Goal: Task Accomplishment & Management: Complete application form

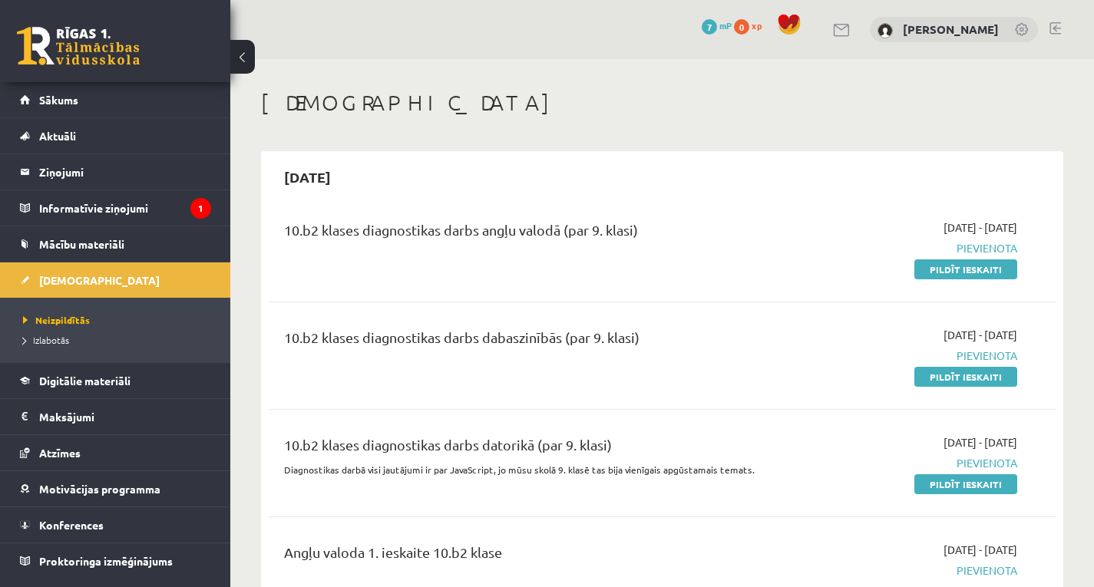
scroll to position [2377, 0]
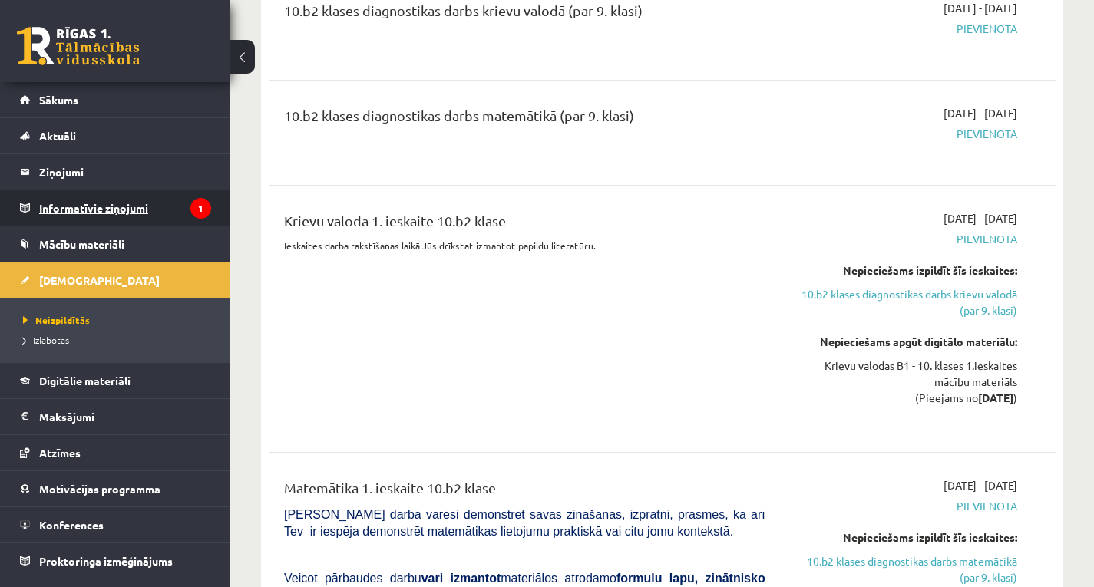
click at [154, 203] on legend "Informatīvie ziņojumi 1" at bounding box center [125, 207] width 172 height 35
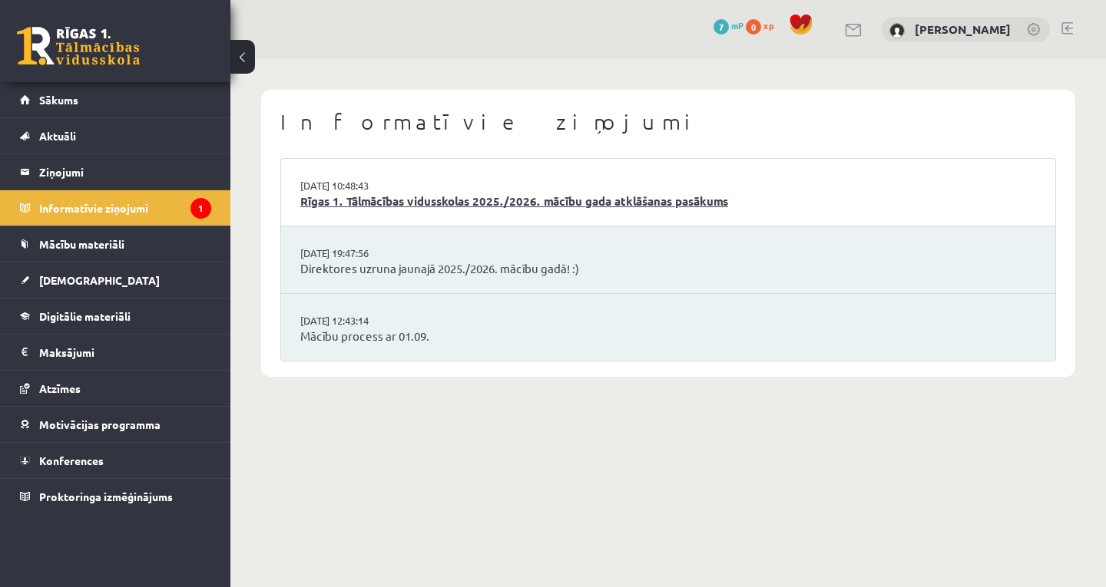
click at [611, 194] on link "Rīgas 1. Tālmācības vidusskolas 2025./2026. mācību gada atklāšanas pasākums" at bounding box center [667, 202] width 735 height 18
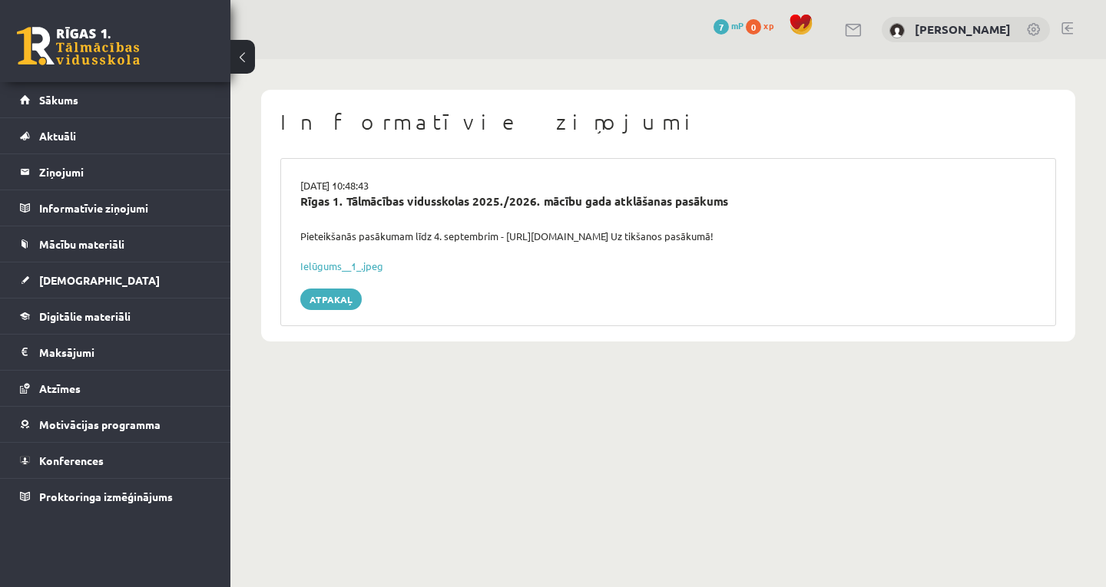
click at [237, 41] on button at bounding box center [242, 57] width 25 height 34
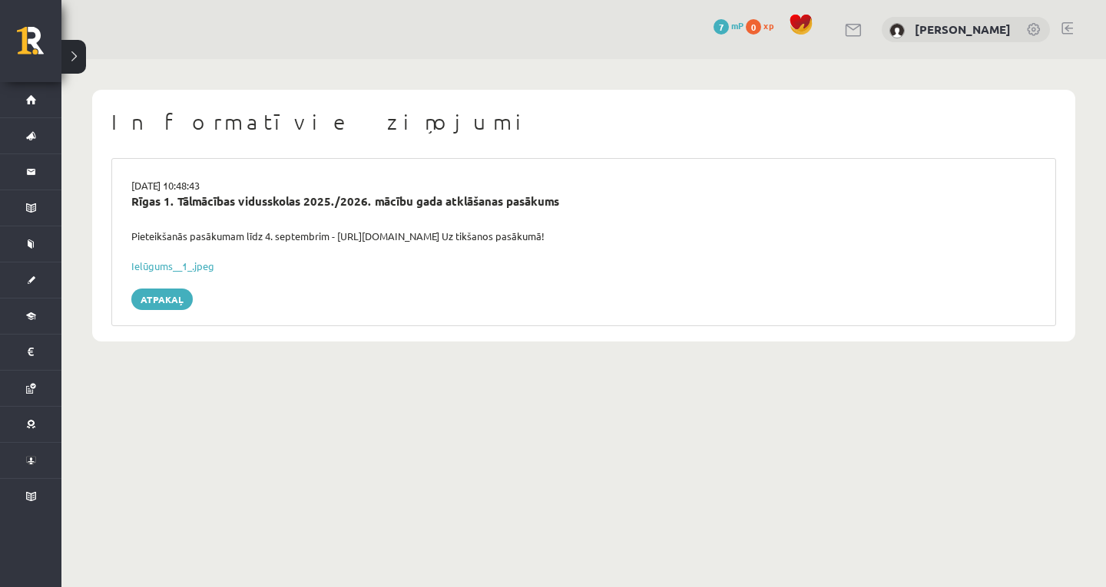
click at [78, 58] on button at bounding box center [73, 57] width 25 height 34
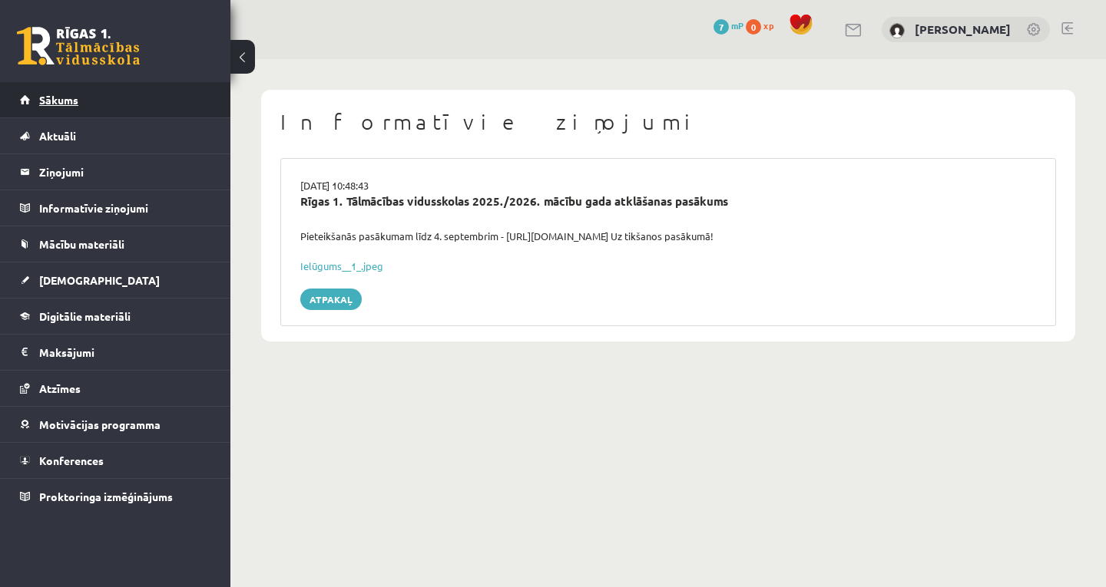
click at [73, 105] on span "Sākums" at bounding box center [58, 100] width 39 height 14
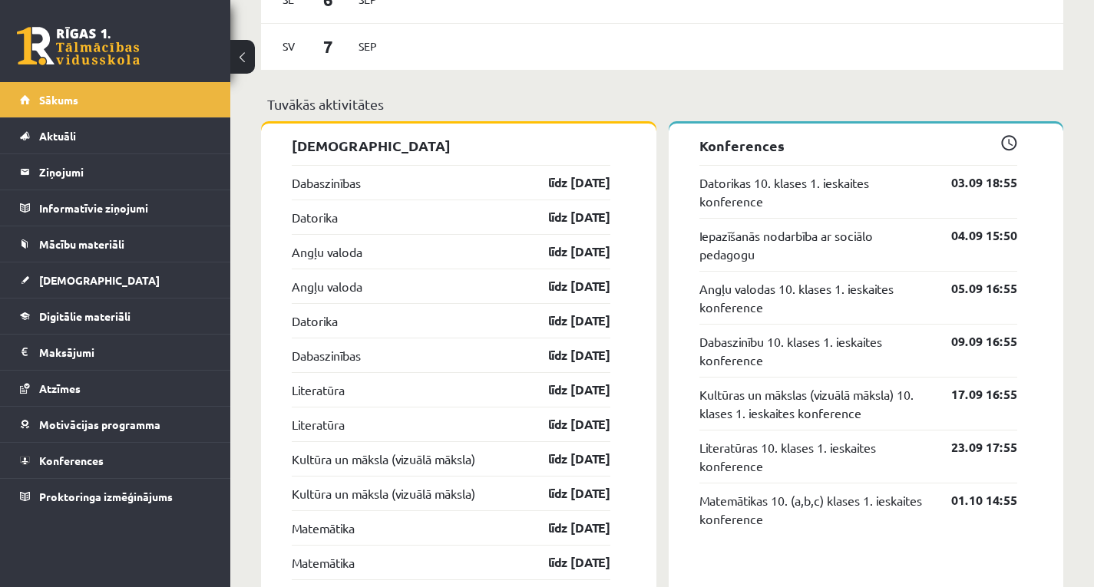
scroll to position [1152, 0]
click at [314, 184] on link "Dabaszinības" at bounding box center [326, 183] width 69 height 18
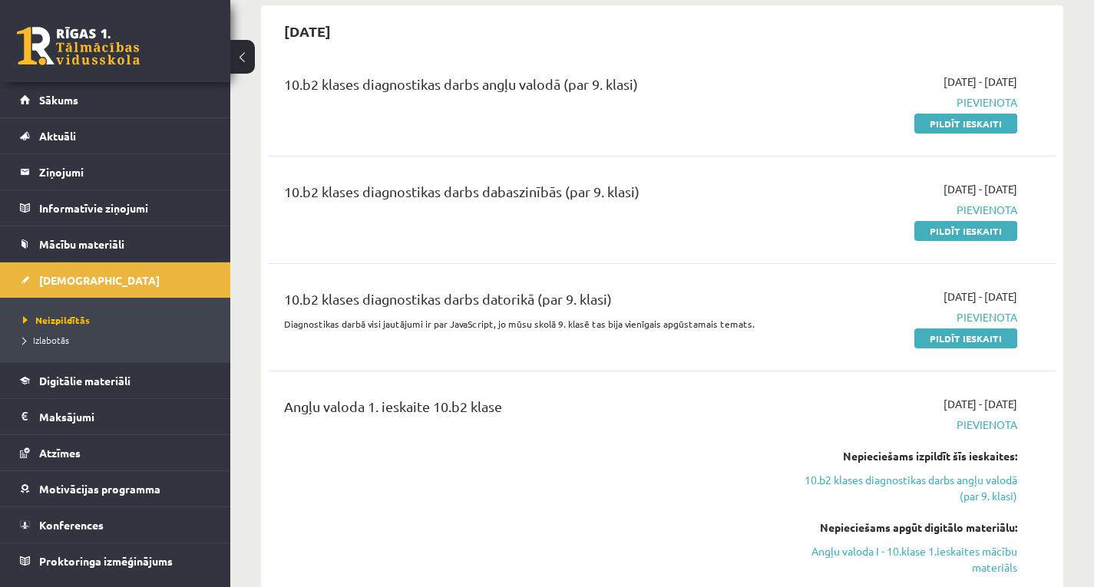
scroll to position [154, 0]
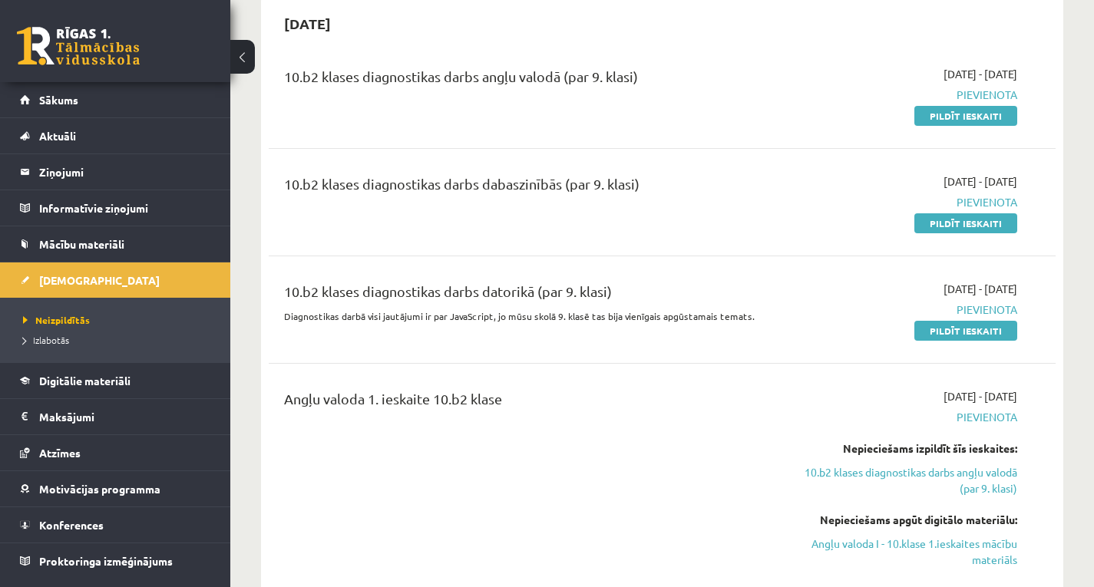
drag, startPoint x: 944, startPoint y: 112, endPoint x: 623, endPoint y: 81, distance: 323.2
click at [944, 112] on link "Pildīt ieskaiti" at bounding box center [965, 116] width 103 height 20
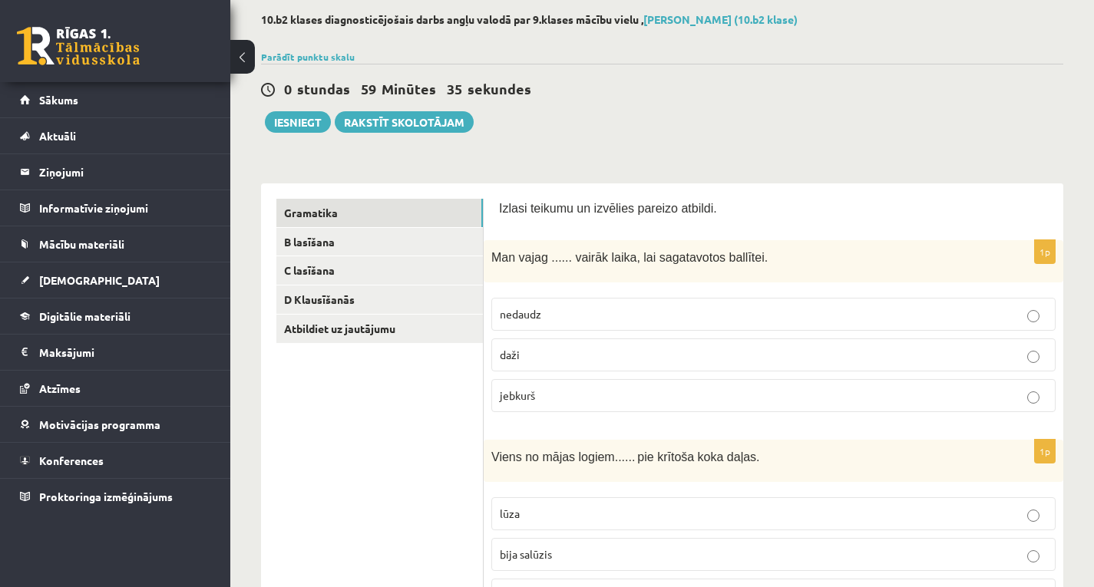
scroll to position [77, 0]
click at [642, 316] on p "a little" at bounding box center [773, 314] width 547 height 16
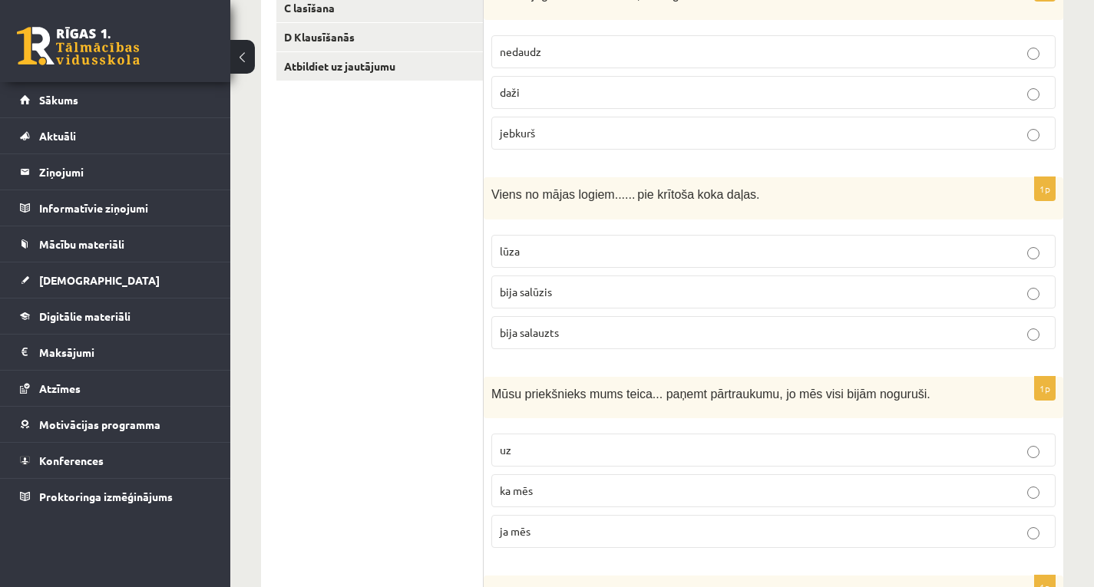
scroll to position [384, 0]
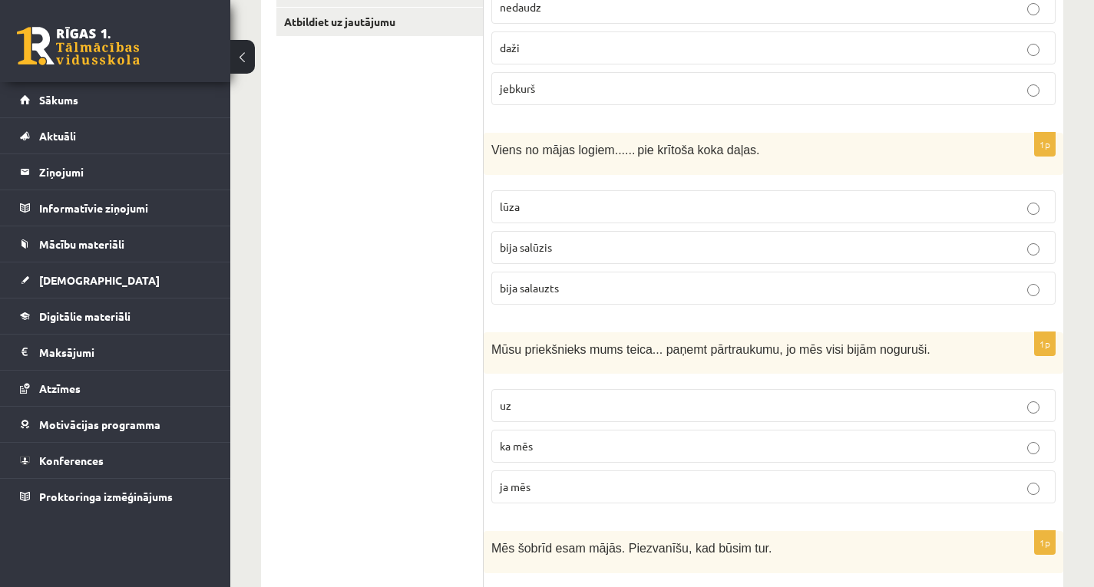
click at [616, 246] on p "bija salūzis" at bounding box center [773, 248] width 547 height 16
click at [579, 244] on p "bija salūzis" at bounding box center [773, 248] width 547 height 16
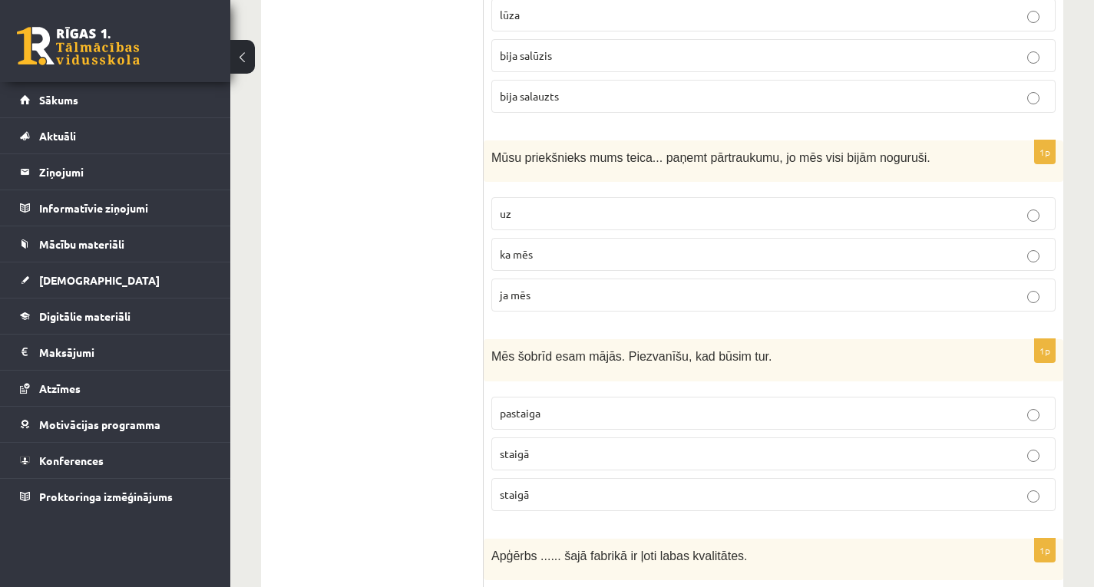
scroll to position [614, 0]
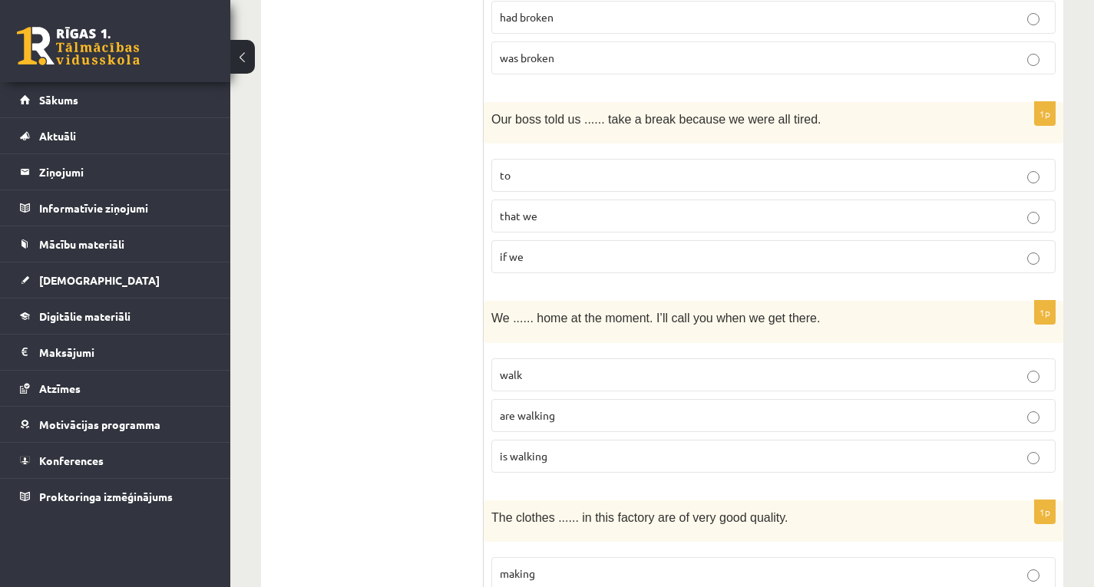
click at [633, 183] on p "to" at bounding box center [773, 175] width 547 height 16
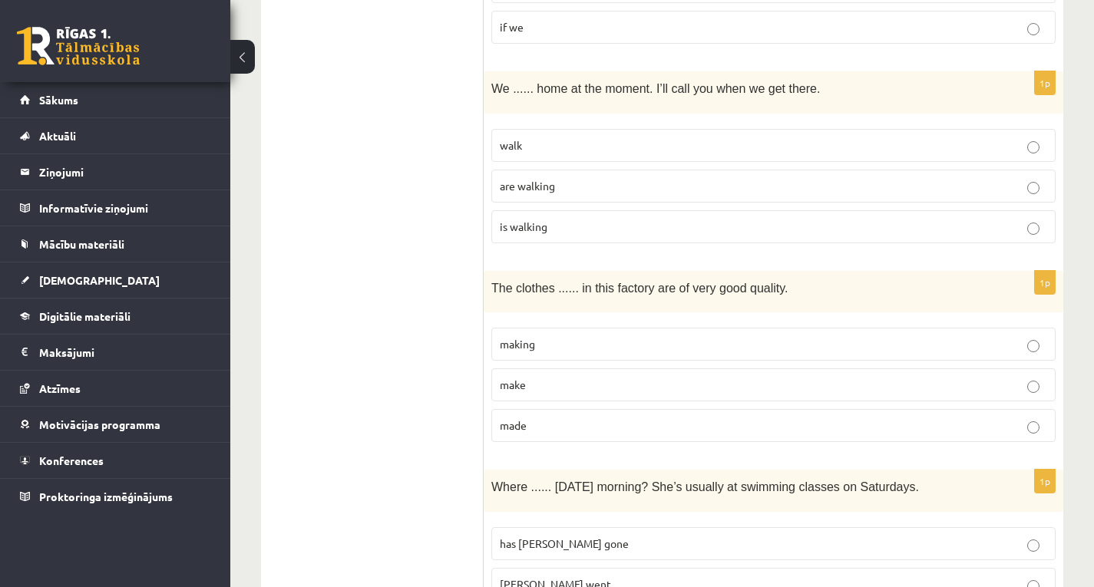
scroll to position [844, 0]
click at [715, 185] on p "are walking" at bounding box center [773, 185] width 547 height 16
click at [716, 236] on label "is walking" at bounding box center [773, 226] width 564 height 33
click at [731, 153] on label "walk" at bounding box center [773, 144] width 564 height 33
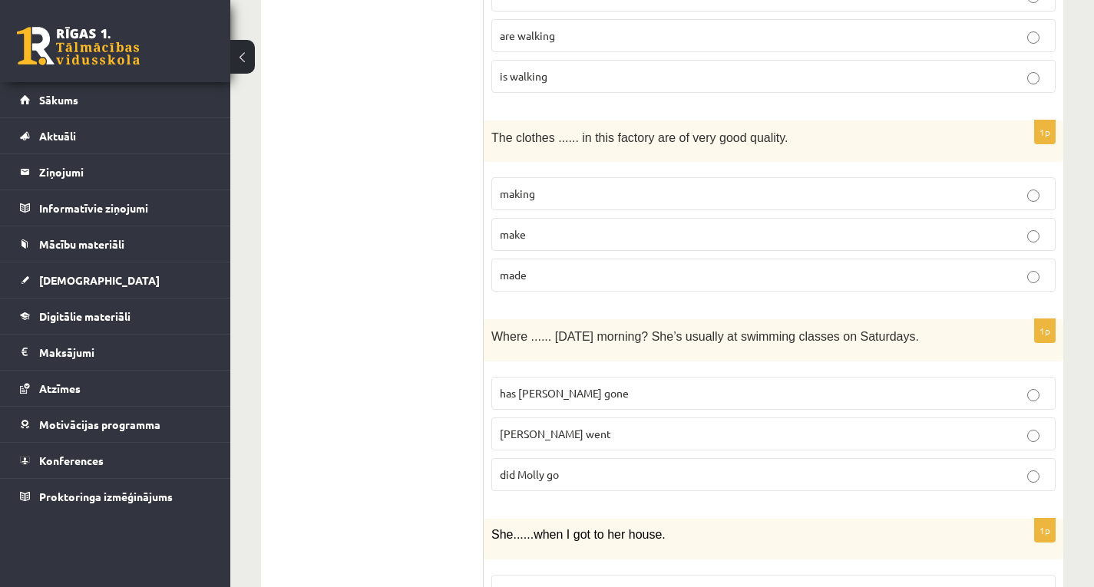
scroll to position [998, 0]
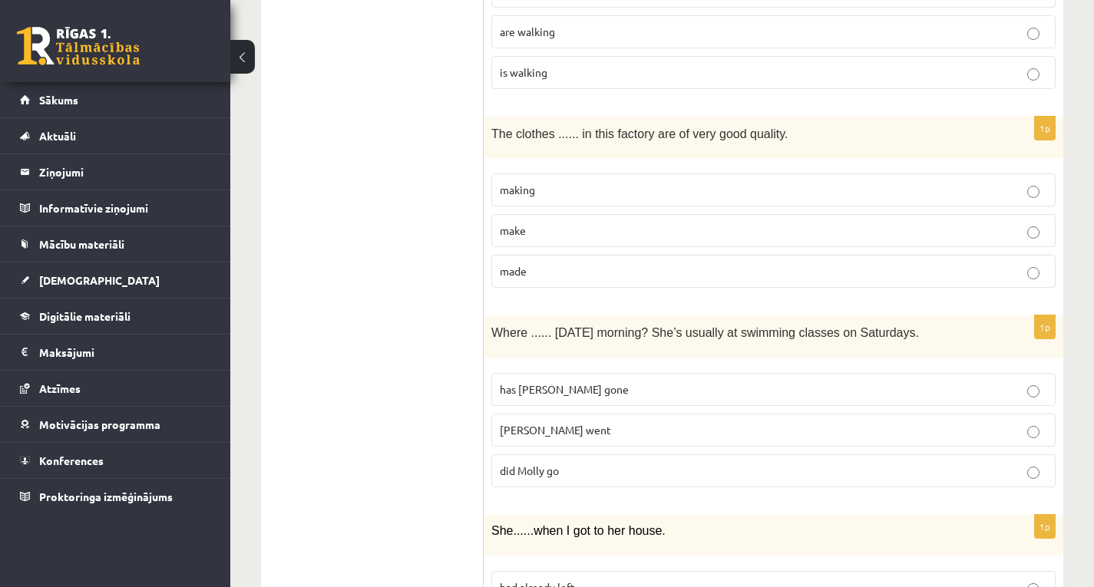
click at [613, 261] on label "made" at bounding box center [773, 271] width 564 height 33
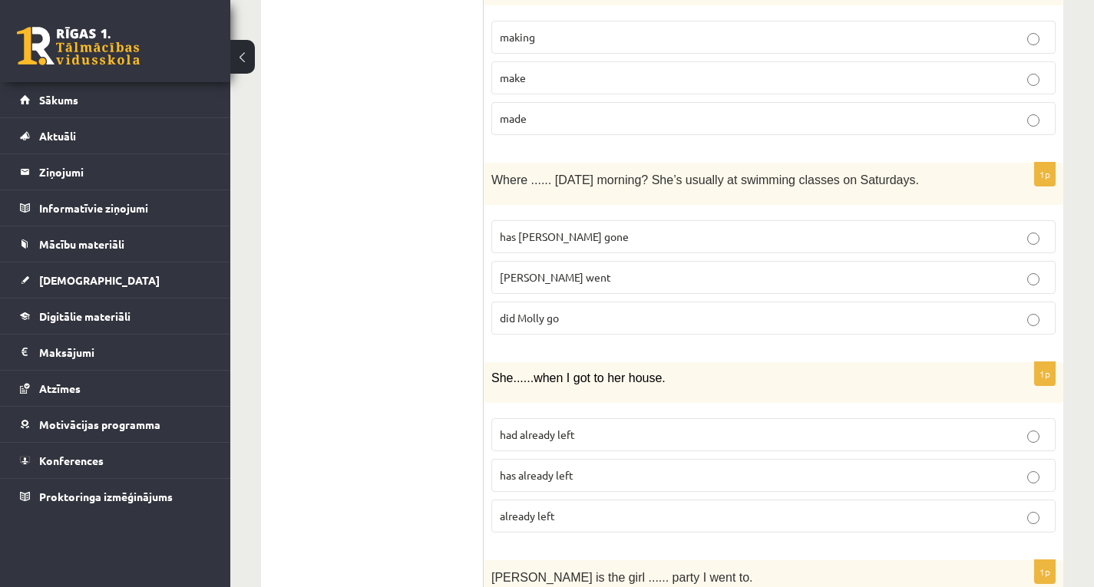
scroll to position [1152, 0]
click at [699, 243] on p "has Molly gone" at bounding box center [773, 236] width 547 height 16
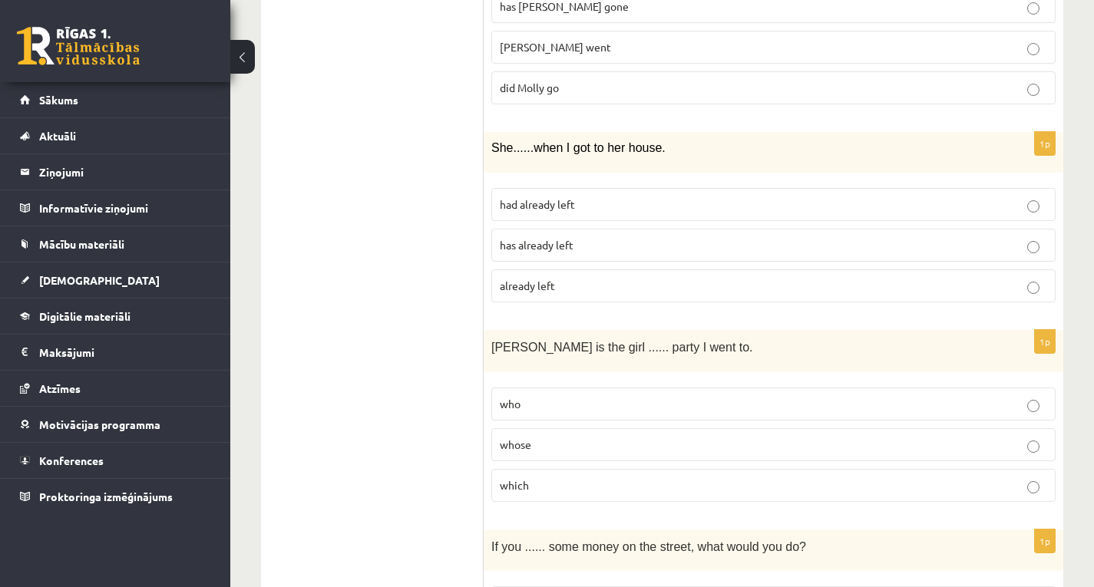
scroll to position [1382, 0]
click at [572, 240] on span "has already left" at bounding box center [537, 244] width 74 height 14
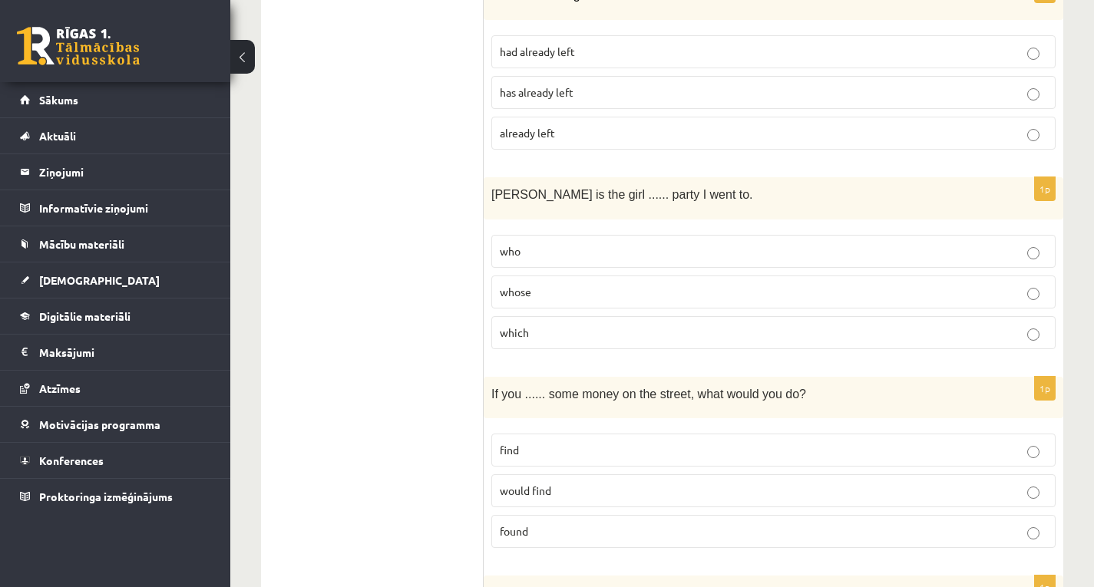
scroll to position [1535, 0]
click at [632, 291] on p "whose" at bounding box center [773, 291] width 547 height 16
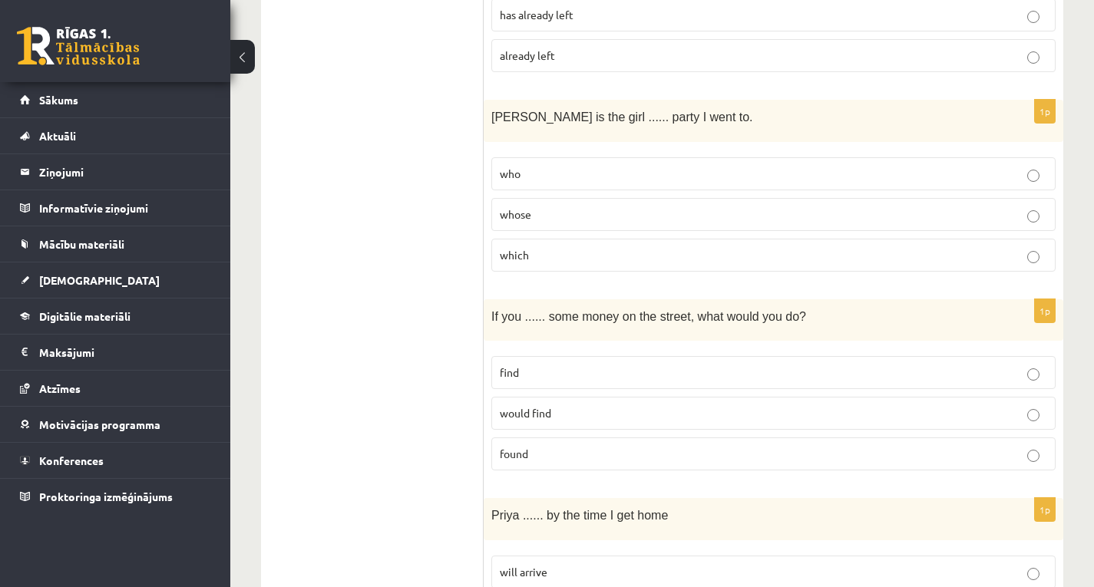
scroll to position [1612, 0]
click at [565, 418] on p "would find" at bounding box center [773, 413] width 547 height 16
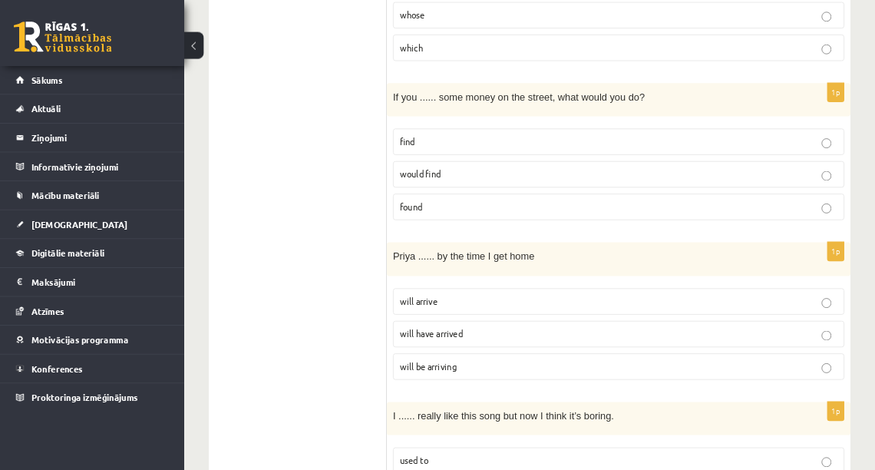
scroll to position [1843, 0]
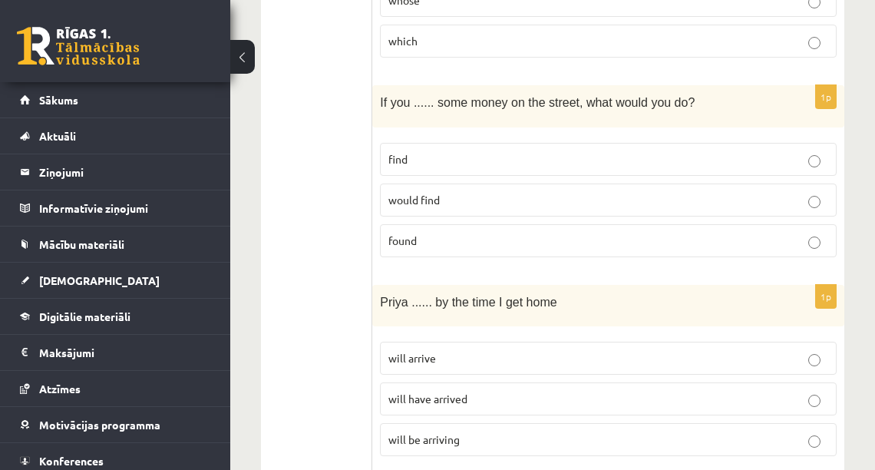
click at [854, 111] on div "10.b2 klases diagnosticējošais darbs angļu valodā par 9.klases mācību vielu , L…" at bounding box center [552, 402] width 645 height 4371
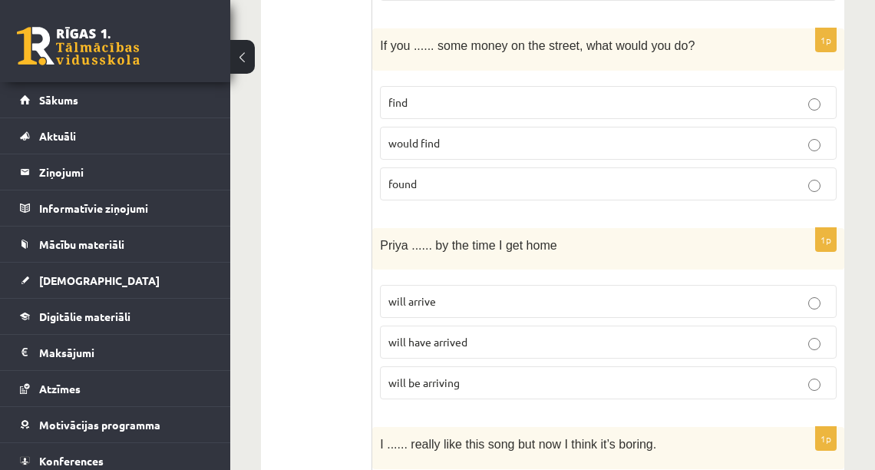
scroll to position [1904, 0]
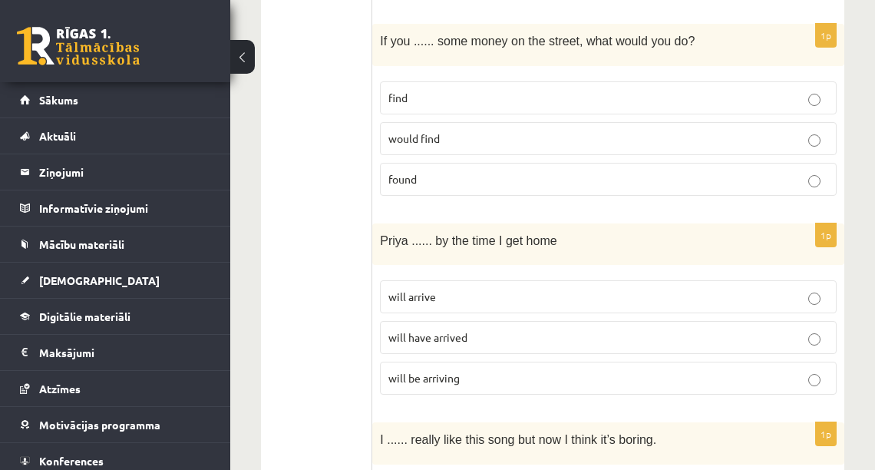
click at [568, 289] on p "will arrive" at bounding box center [608, 297] width 440 height 16
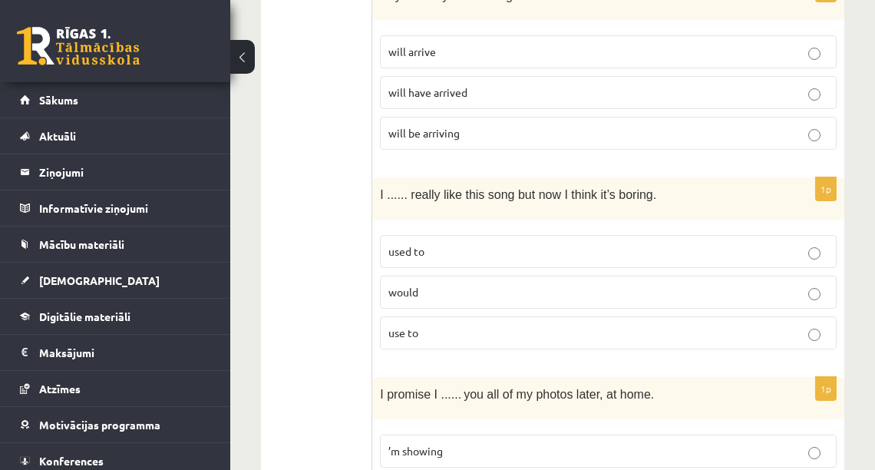
scroll to position [2150, 0]
click at [513, 325] on p "use to" at bounding box center [608, 332] width 440 height 16
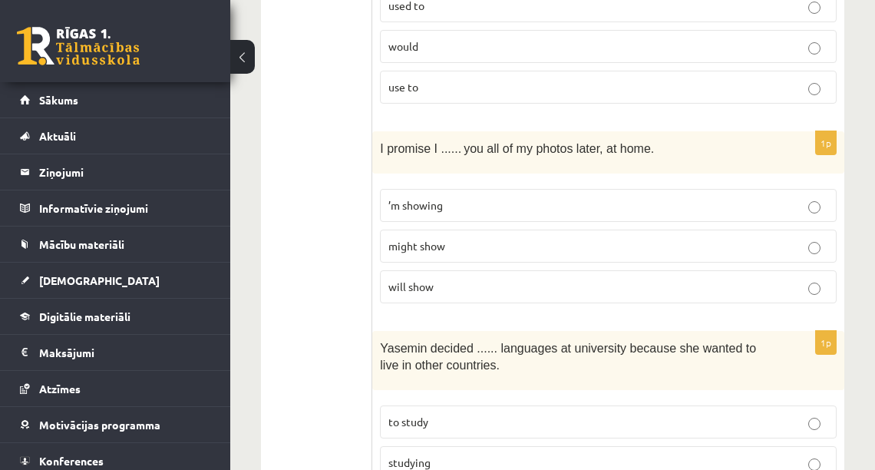
scroll to position [2395, 0]
click at [474, 278] on p "will show" at bounding box center [608, 286] width 440 height 16
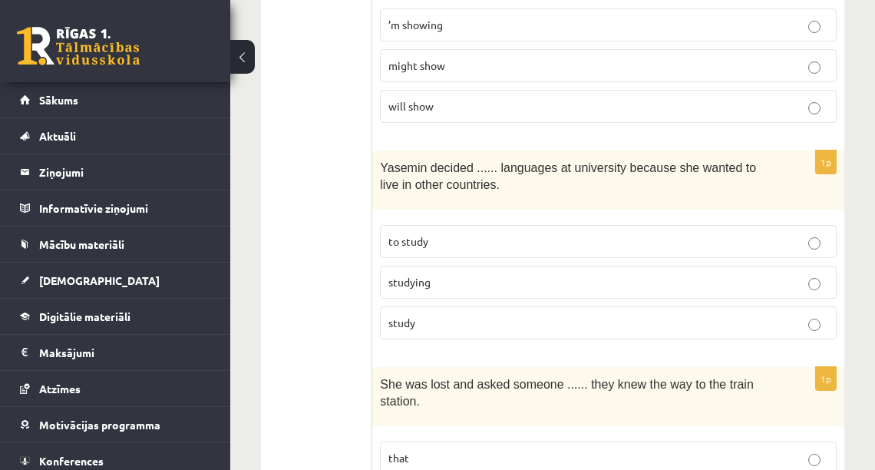
scroll to position [2580, 0]
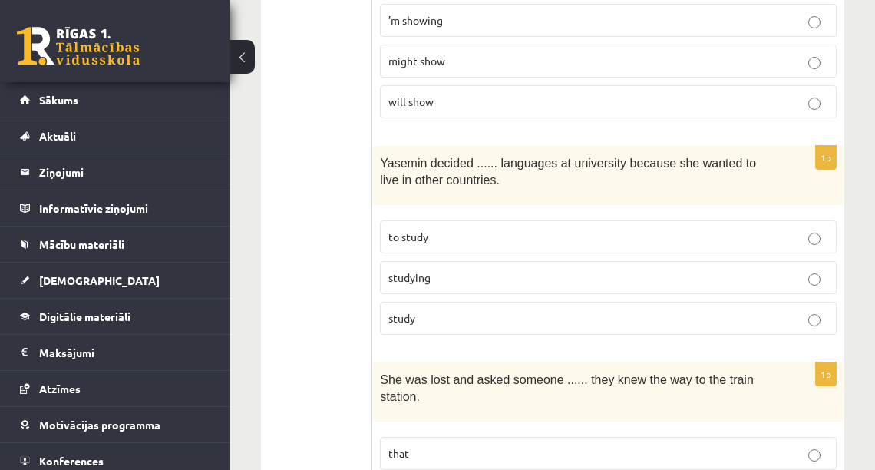
click at [430, 310] on p "study" at bounding box center [608, 318] width 440 height 16
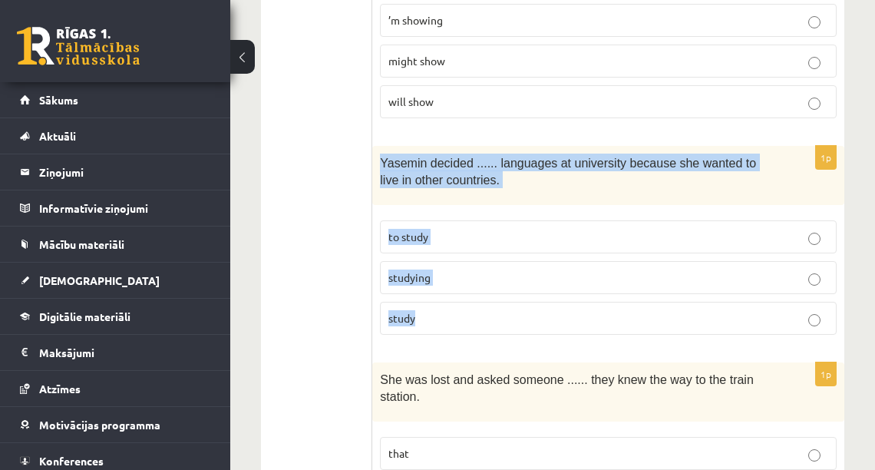
drag, startPoint x: 378, startPoint y: 148, endPoint x: 432, endPoint y: 298, distance: 159.3
click at [432, 298] on div "1p Yasemin decided ...... languages at university because she wanted to live in…" at bounding box center [608, 246] width 472 height 201
copy div "Yasemin decided ...... languages at university because she wanted to live in ot…"
click at [474, 229] on p "to study" at bounding box center [608, 237] width 440 height 16
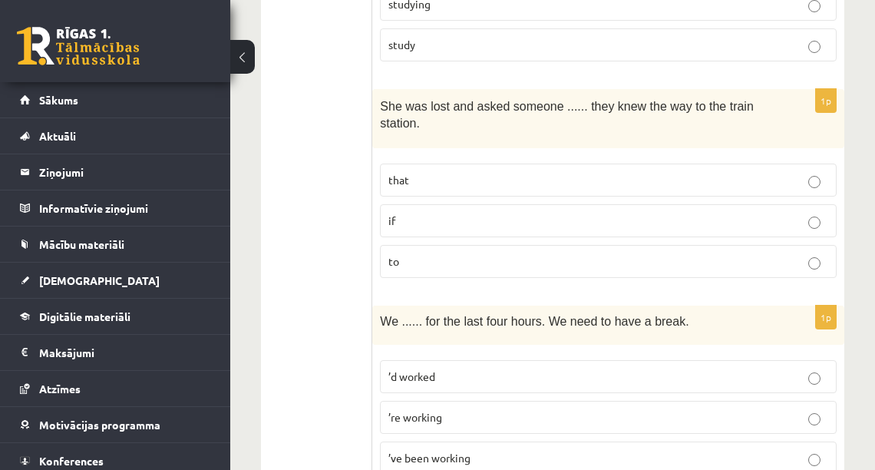
scroll to position [2887, 0]
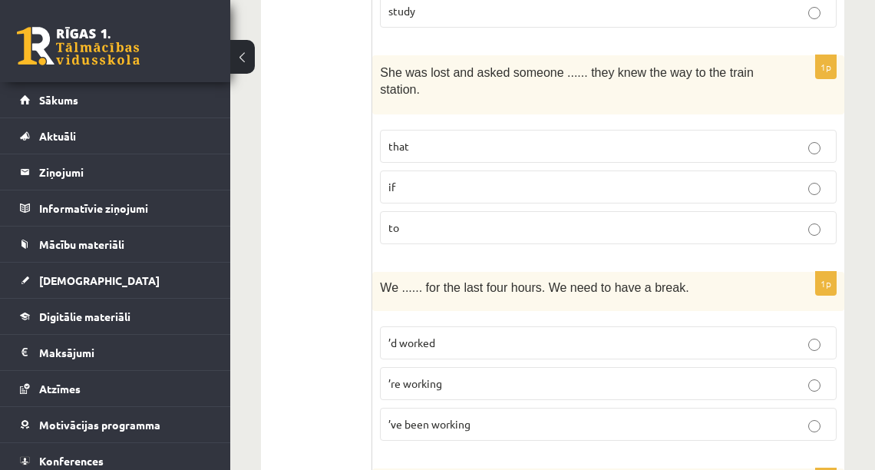
click at [524, 179] on p "if" at bounding box center [608, 187] width 440 height 16
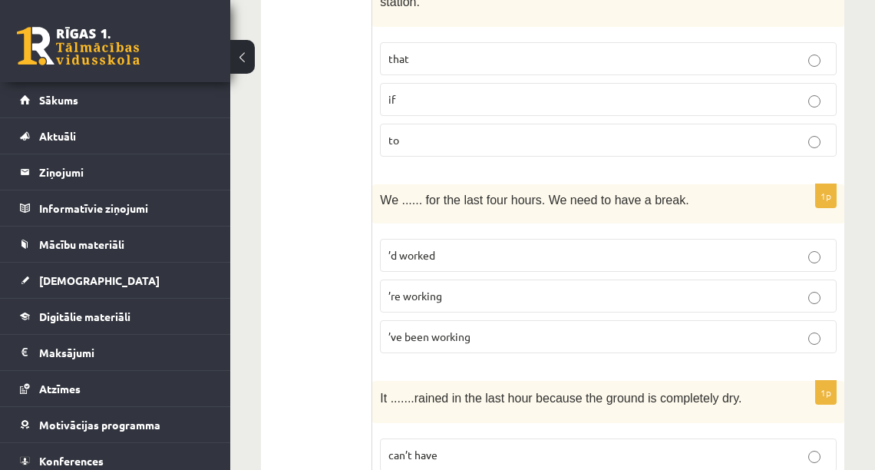
scroll to position [3071, 0]
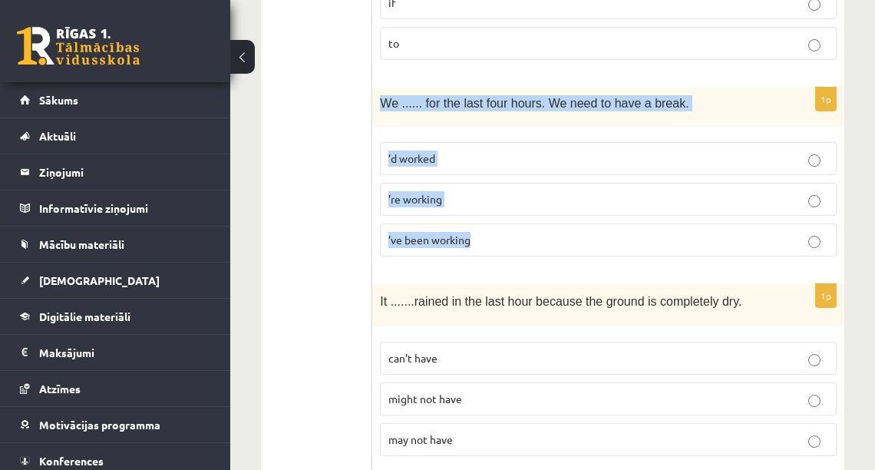
drag, startPoint x: 380, startPoint y: 88, endPoint x: 476, endPoint y: 233, distance: 174.0
click at [476, 233] on div "1p We ...... for the last four hours. We need to have a break. ’d worked ’re wo…" at bounding box center [608, 178] width 472 height 181
copy div "We ...... for the last four hours. We need to have a break. ’d worked ’re worki…"
click at [502, 232] on p "’ve been working" at bounding box center [608, 240] width 440 height 16
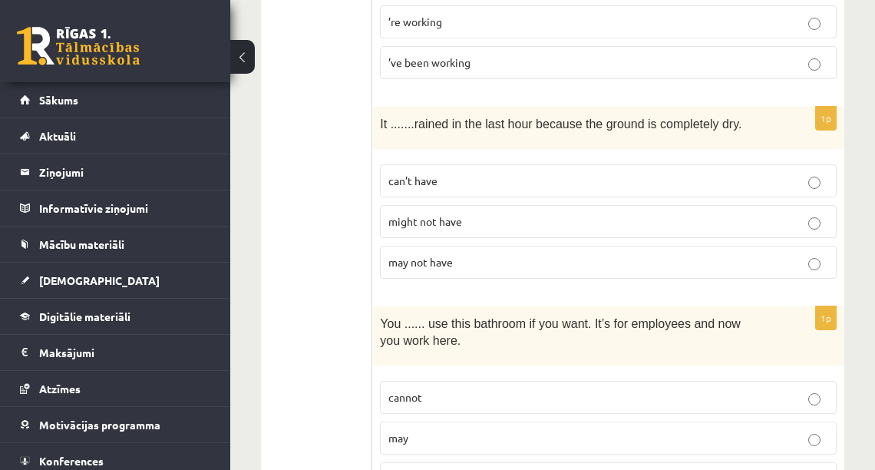
scroll to position [3255, 0]
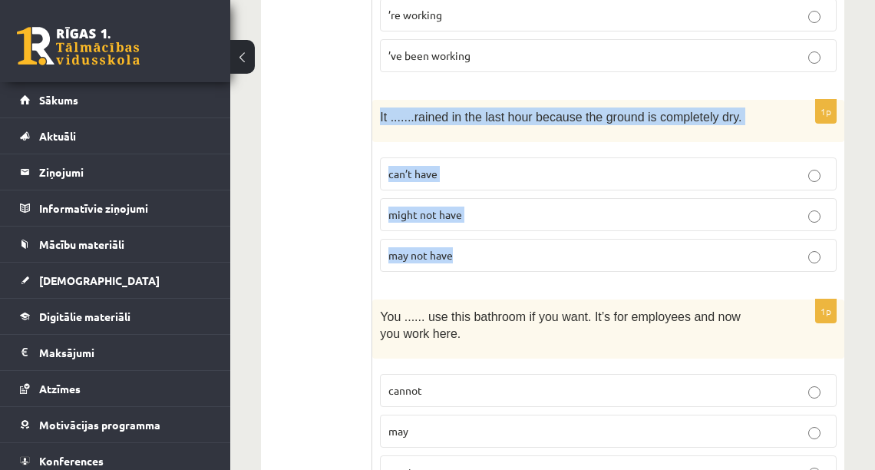
drag, startPoint x: 378, startPoint y: 98, endPoint x: 461, endPoint y: 234, distance: 159.2
click at [461, 234] on div "1p It ....... rained in the last hour because the ground is completely dry. can…" at bounding box center [608, 192] width 472 height 184
copy div "It ....... rained in the last hour because the ground is completely dry. can’t …"
click at [498, 166] on p "can’t have" at bounding box center [608, 174] width 440 height 16
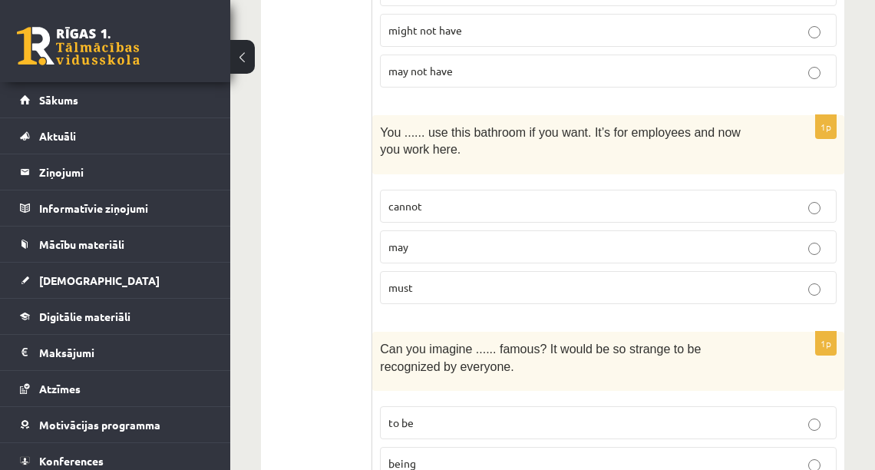
click at [200, 308] on link "Digitālie materiāli" at bounding box center [115, 316] width 191 height 35
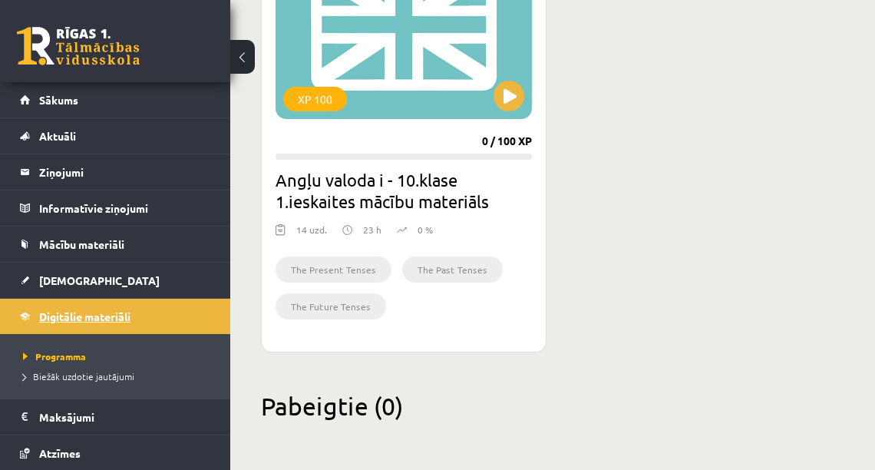
scroll to position [1011, 0]
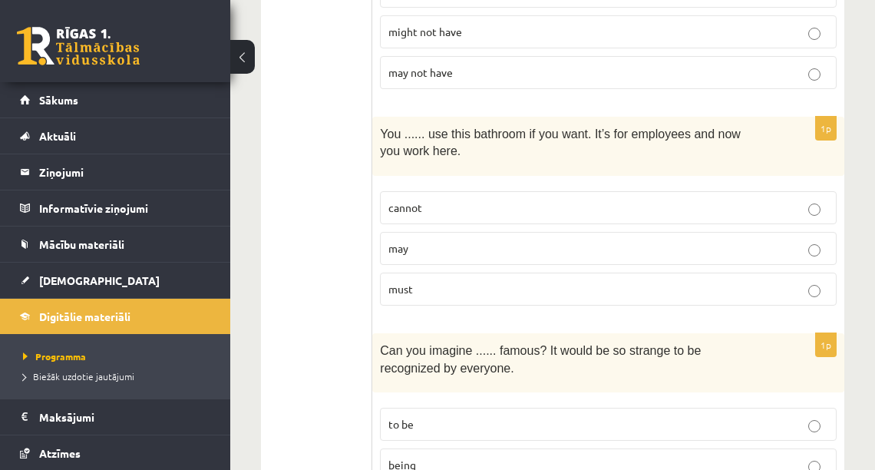
scroll to position [3439, 0]
click at [491, 239] on p "may" at bounding box center [608, 247] width 440 height 16
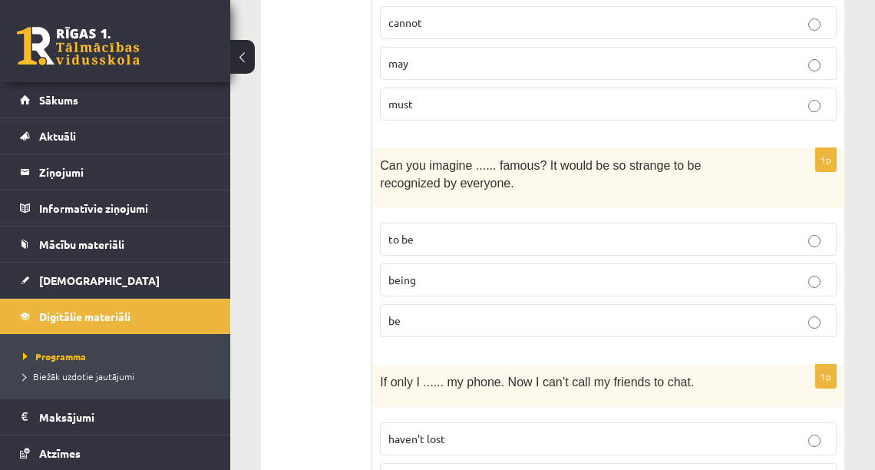
scroll to position [3624, 0]
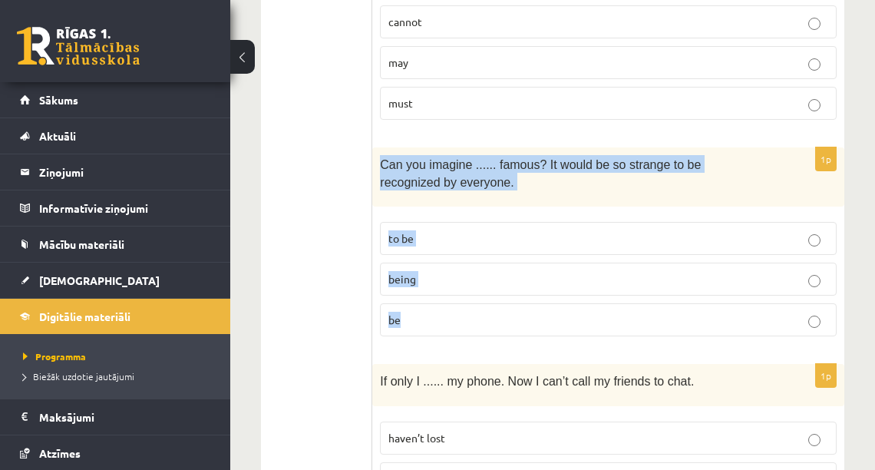
drag, startPoint x: 382, startPoint y: 144, endPoint x: 410, endPoint y: 319, distance: 176.4
click at [410, 319] on div "1p Can you imagine ...... famous? It would be so strange to be recognized by ev…" at bounding box center [608, 247] width 472 height 201
click at [413, 317] on fieldset "to be being be" at bounding box center [608, 277] width 457 height 127
drag, startPoint x: 382, startPoint y: 144, endPoint x: 443, endPoint y: 289, distance: 158.3
click at [443, 289] on div "1p Can you imagine ...... famous? It would be so strange to be recognized by ev…" at bounding box center [608, 247] width 472 height 201
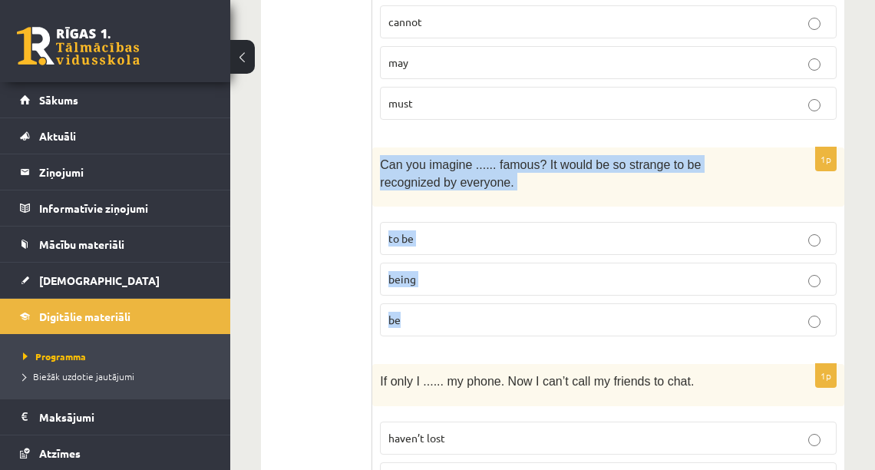
copy div "Can you imagine ...... famous? It would be so strange to be recognized by every…"
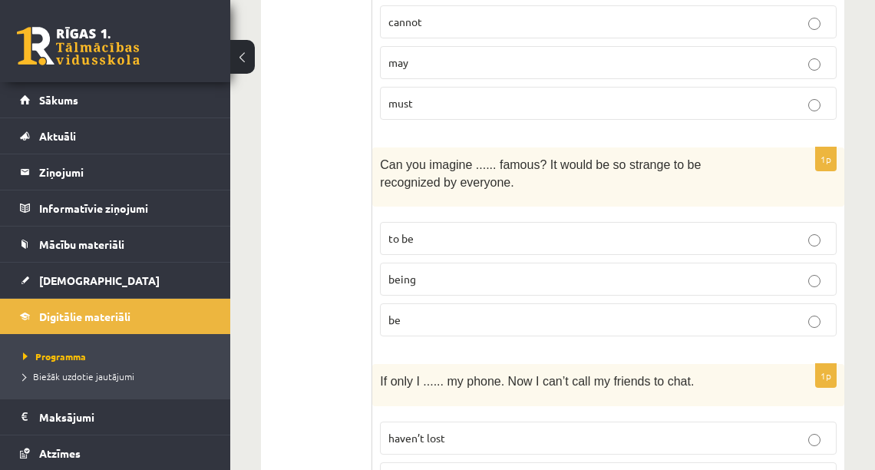
click at [426, 269] on label "being" at bounding box center [608, 279] width 457 height 33
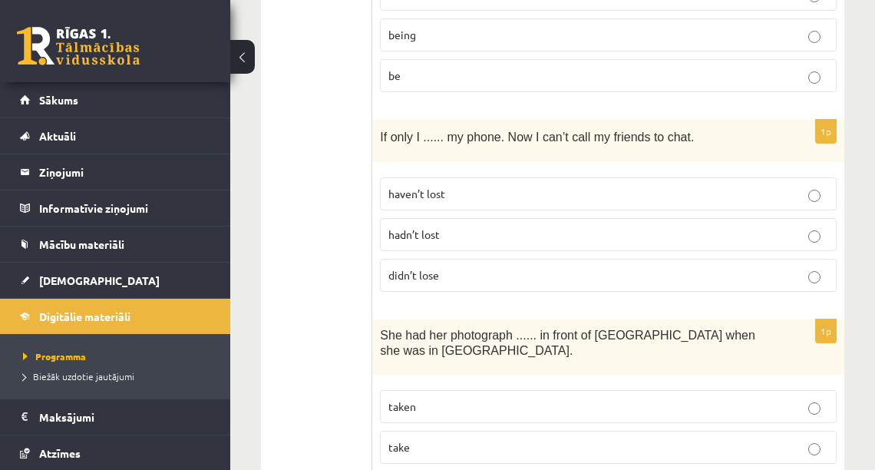
scroll to position [3869, 0]
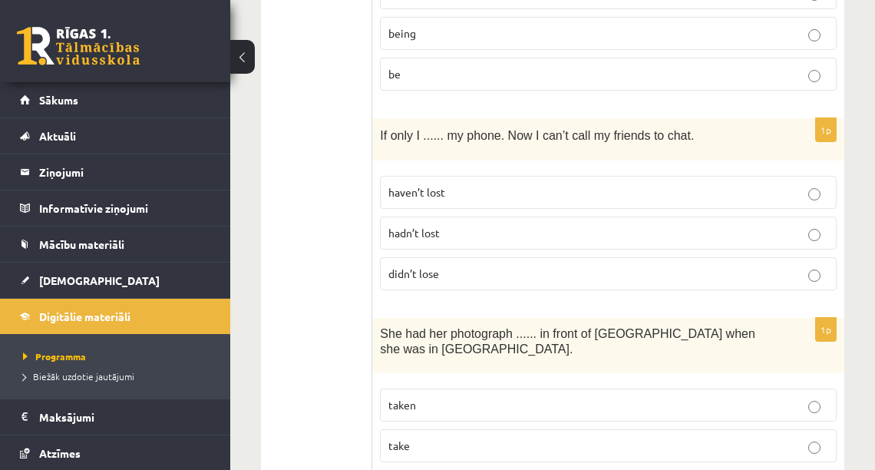
click at [421, 226] on span "hadn’t lost" at bounding box center [413, 233] width 51 height 14
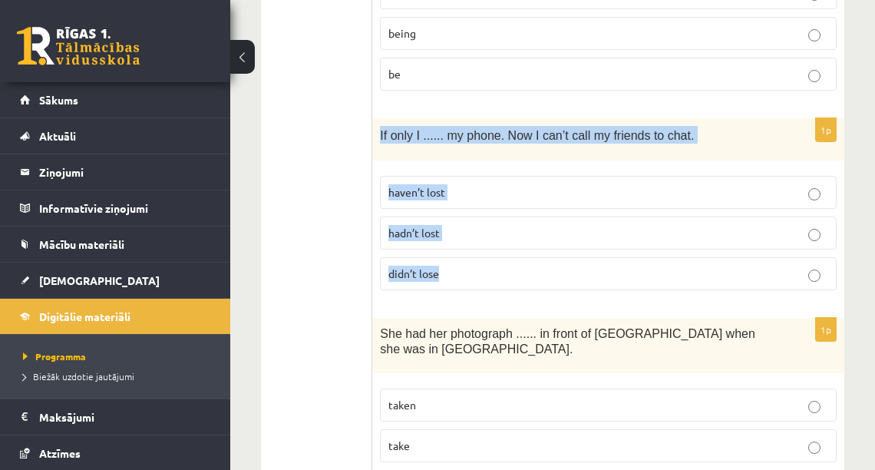
drag, startPoint x: 381, startPoint y: 112, endPoint x: 445, endPoint y: 245, distance: 147.6
click at [445, 245] on div "1p If only I ...... my phone. Now I can’t call my friends to chat. haven’t lost…" at bounding box center [608, 210] width 472 height 184
copy div "If only I ...... my phone. Now I can’t call my friends to chat. haven’t lost ha…"
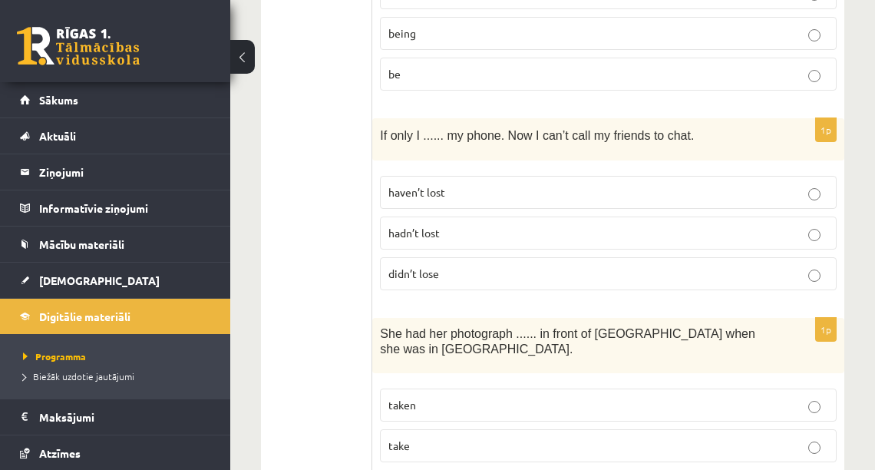
drag, startPoint x: 349, startPoint y: 194, endPoint x: 411, endPoint y: 203, distance: 62.1
click at [422, 226] on span "hadn’t lost" at bounding box center [413, 233] width 51 height 14
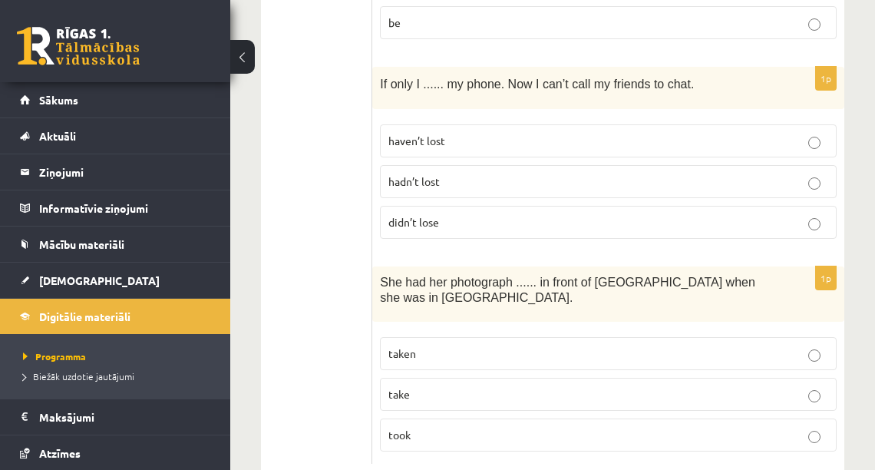
scroll to position [3921, 0]
click at [407, 345] on span "taken" at bounding box center [402, 352] width 28 height 14
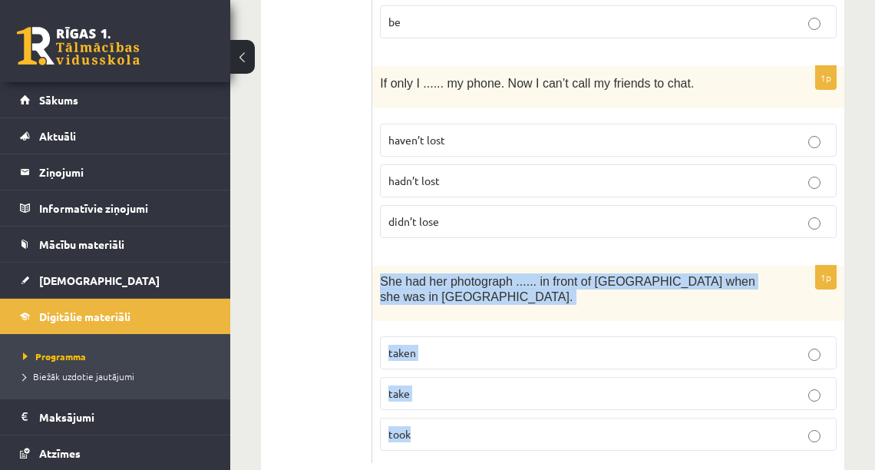
drag, startPoint x: 382, startPoint y: 261, endPoint x: 466, endPoint y: 392, distance: 155.0
click at [466, 392] on div "1p She had her photograph ...... in front of Notre Dame when she was in Paris. …" at bounding box center [608, 364] width 472 height 197
copy div "She had her photograph ...... in front of Notre Dame when she was in Paris. tak…"
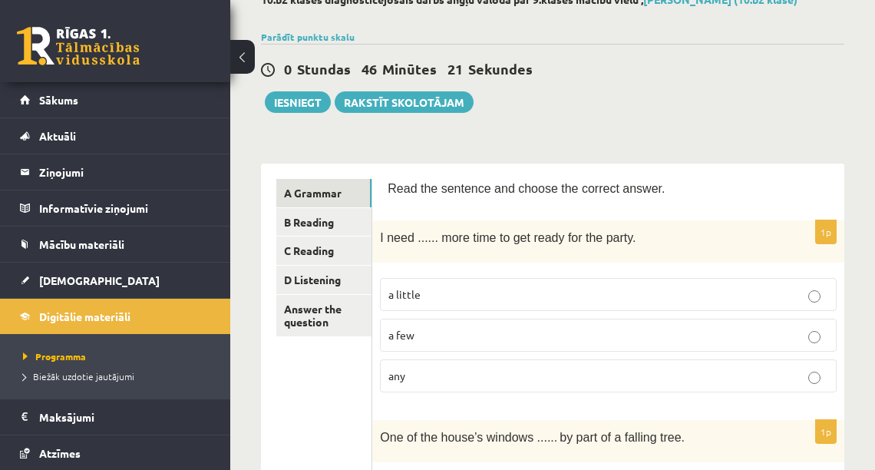
scroll to position [0, 0]
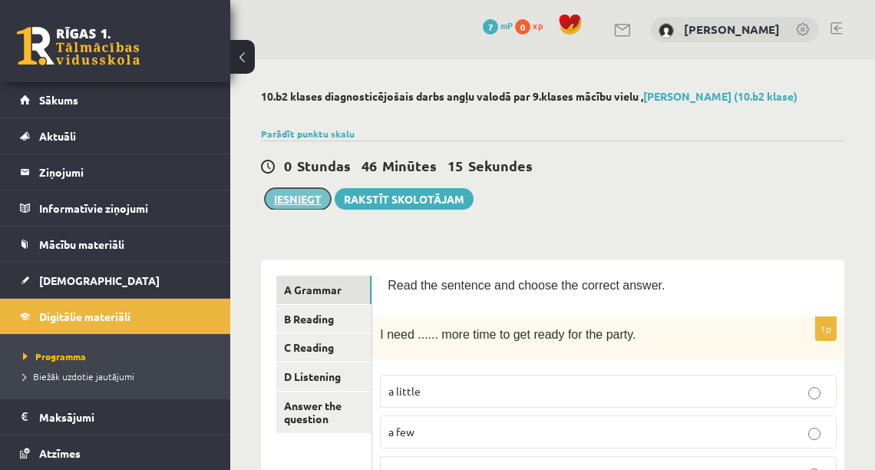
click at [307, 203] on button "Iesniegt" at bounding box center [298, 198] width 66 height 21
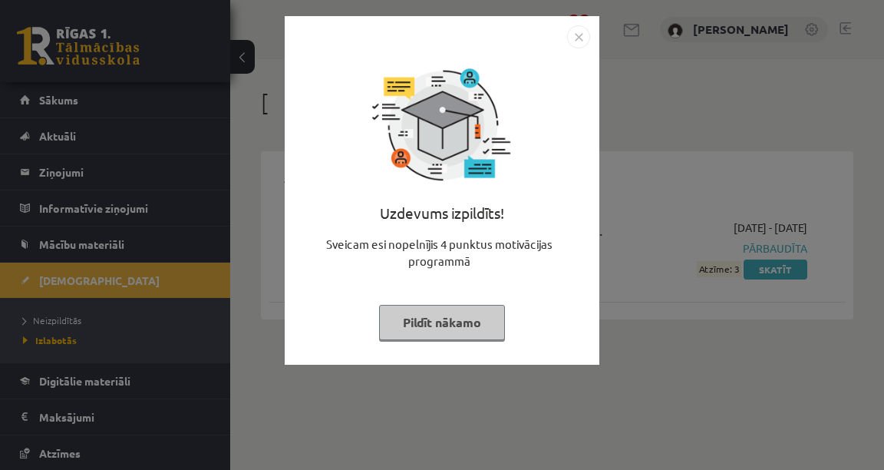
click at [577, 36] on img "Close" at bounding box center [578, 36] width 23 height 23
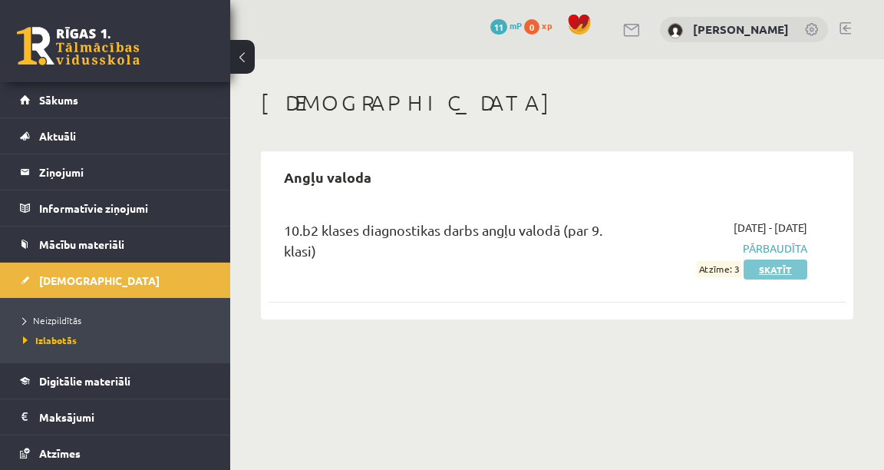
click at [775, 267] on link "Skatīt" at bounding box center [776, 269] width 64 height 20
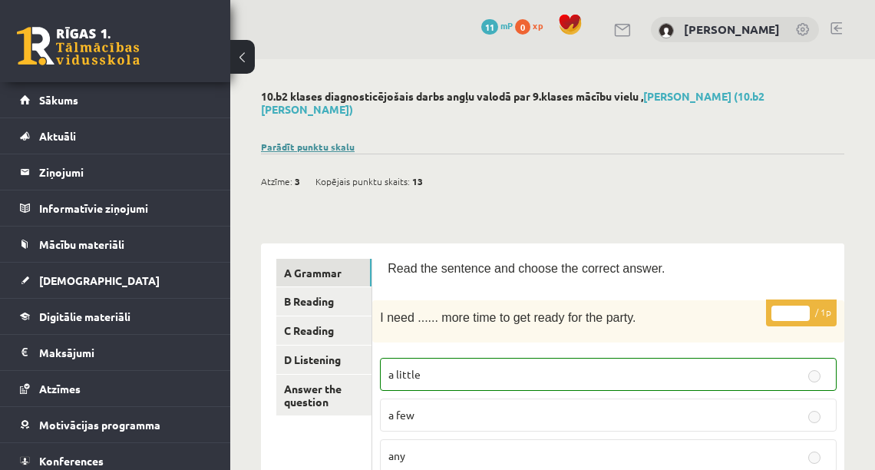
click at [313, 140] on link "Parādīt punktu skalu" at bounding box center [308, 146] width 94 height 12
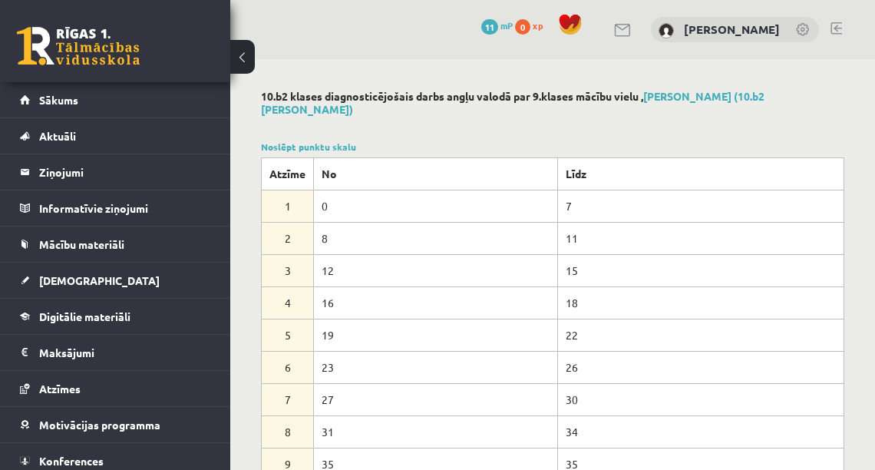
scroll to position [61, 0]
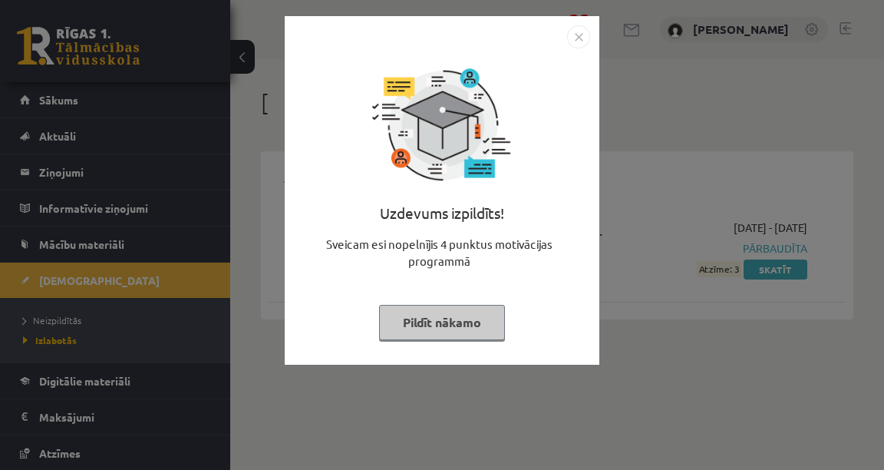
click at [580, 35] on img "Close" at bounding box center [578, 36] width 23 height 23
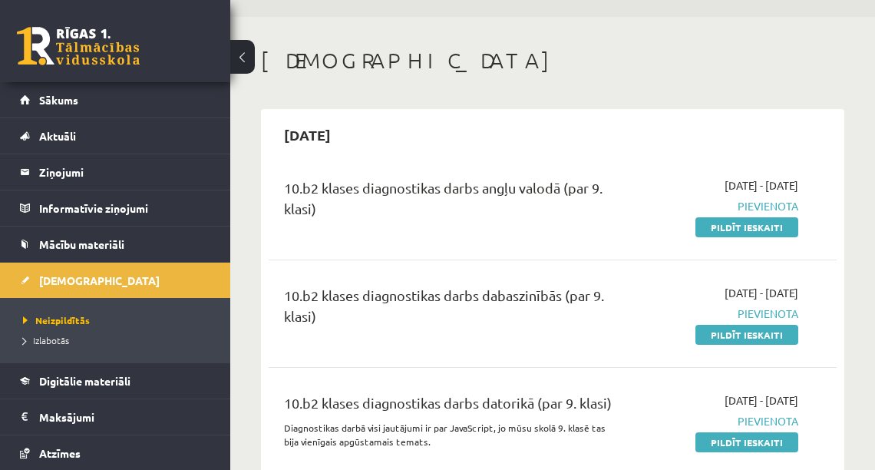
scroll to position [31, 0]
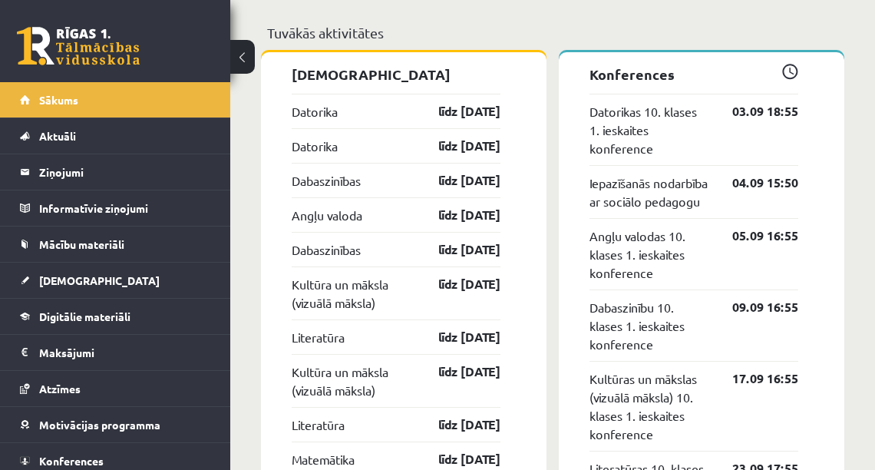
scroll to position [1236, 0]
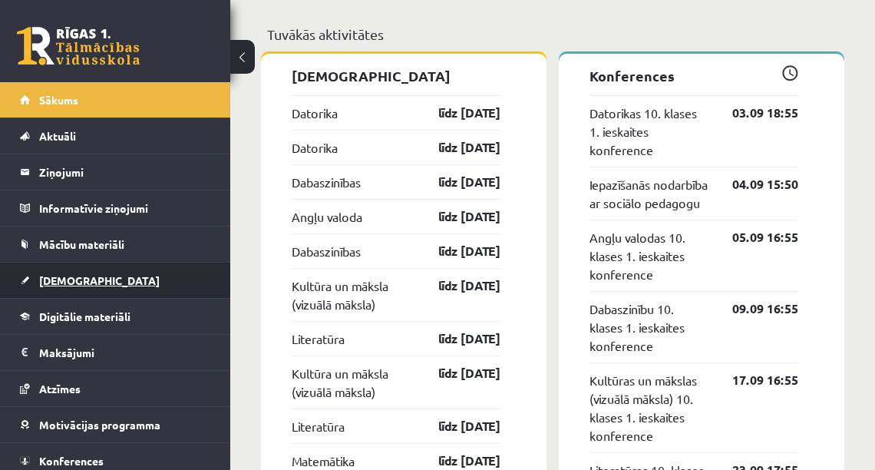
click at [75, 279] on span "[DEMOGRAPHIC_DATA]" at bounding box center [99, 280] width 121 height 14
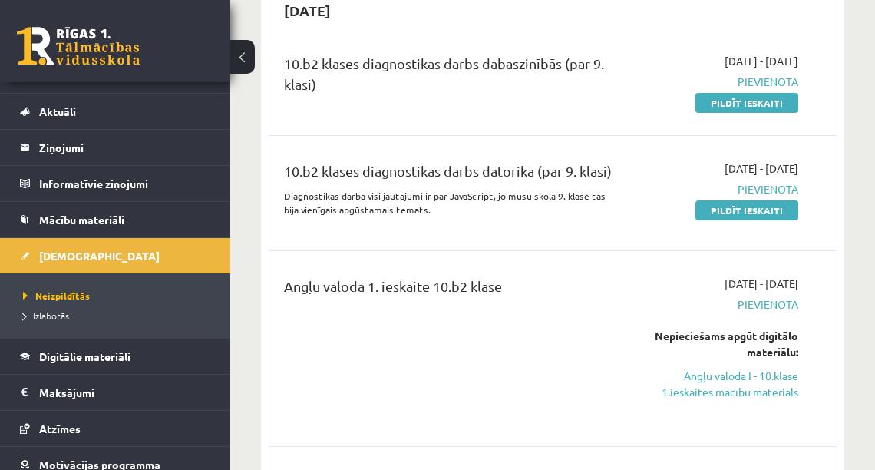
scroll to position [123, 0]
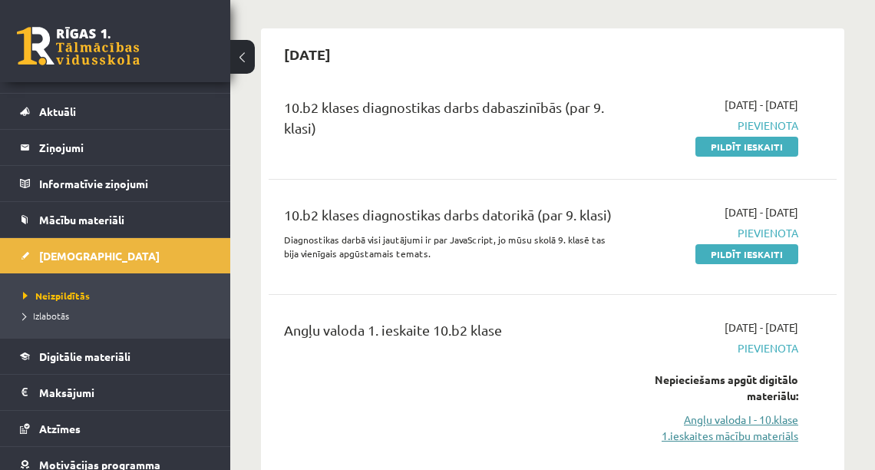
click at [708, 432] on link "Angļu valoda I - 10.klase 1.ieskaites mācību materiāls" at bounding box center [721, 427] width 156 height 32
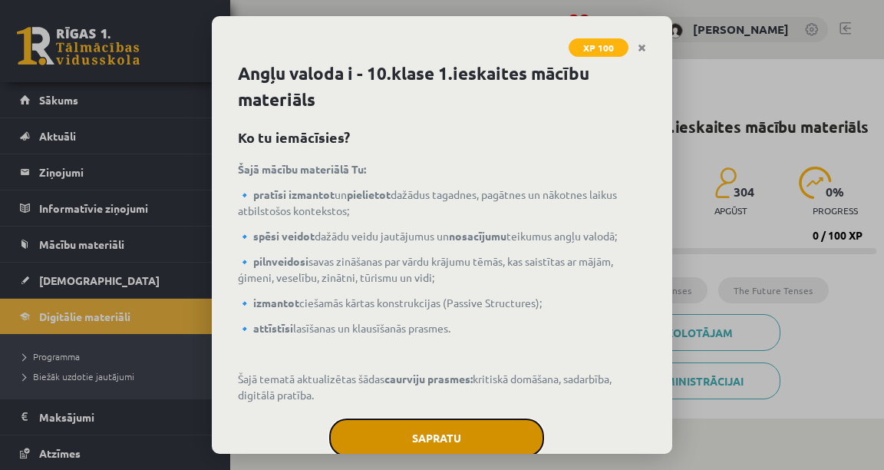
click at [438, 424] on button "Sapratu" at bounding box center [436, 437] width 215 height 38
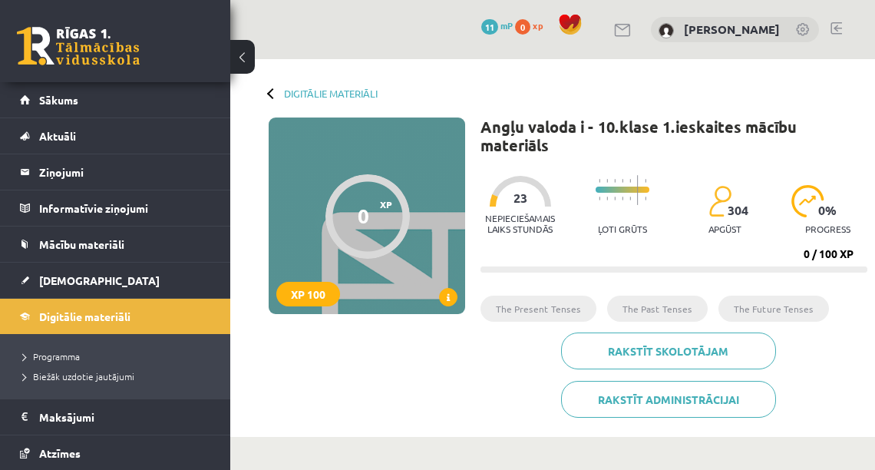
click at [534, 296] on li "The Present Tenses" at bounding box center [539, 309] width 116 height 26
click at [246, 45] on button at bounding box center [242, 57] width 25 height 34
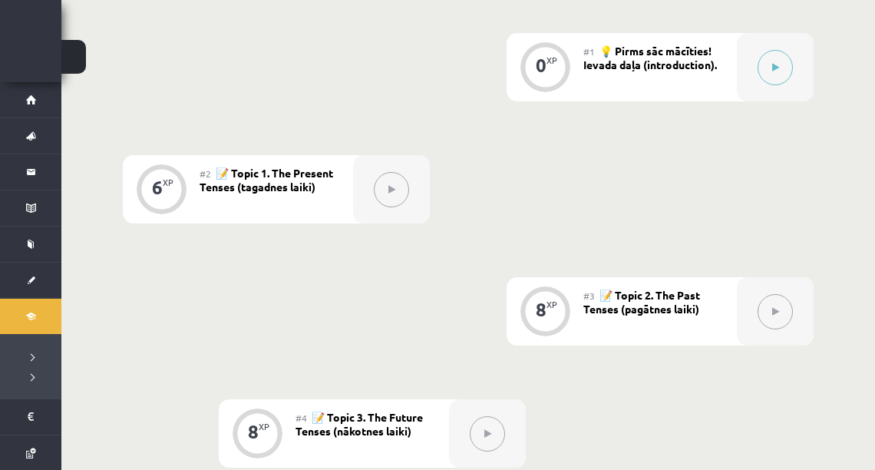
scroll to position [491, 0]
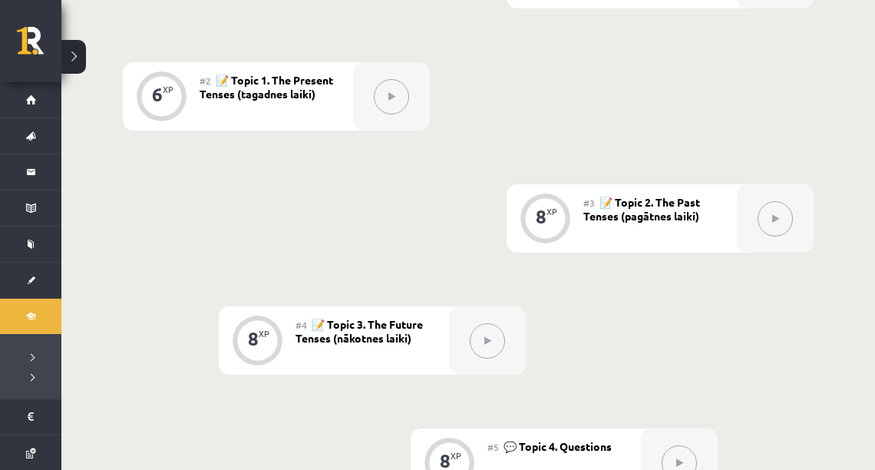
click at [392, 98] on icon at bounding box center [391, 96] width 7 height 9
drag, startPoint x: 262, startPoint y: 97, endPoint x: 243, endPoint y: 97, distance: 18.4
click at [260, 97] on span "📝 Topic 1. The Present Tenses (tagadnes laiki)" at bounding box center [267, 87] width 134 height 28
drag, startPoint x: 172, startPoint y: 88, endPoint x: 145, endPoint y: 89, distance: 26.9
click at [151, 89] on div "6 XP" at bounding box center [161, 94] width 46 height 46
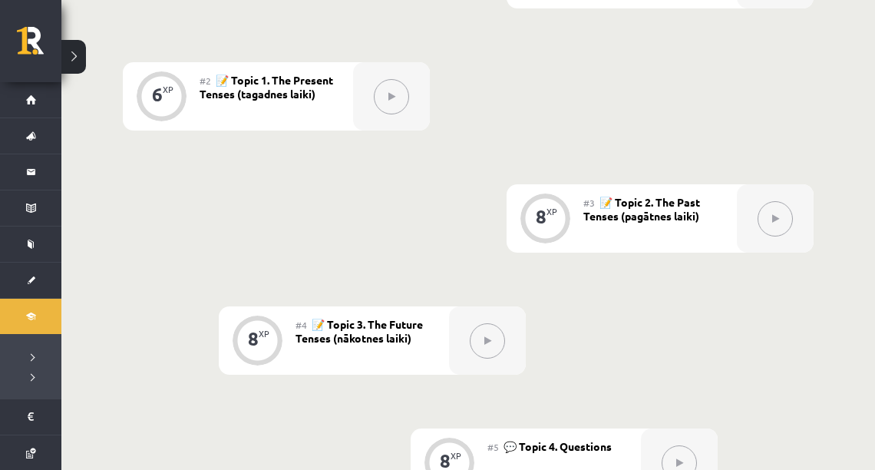
click at [135, 89] on div "6 XP" at bounding box center [161, 96] width 77 height 68
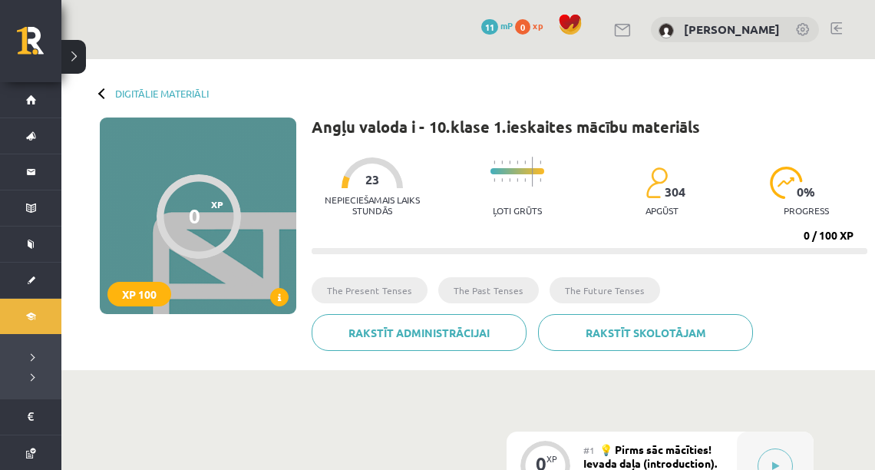
scroll to position [0, 0]
click at [100, 95] on div "Digitālie materiāli" at bounding box center [154, 94] width 109 height 12
click at [124, 93] on link "Digitālie materiāli" at bounding box center [162, 94] width 94 height 12
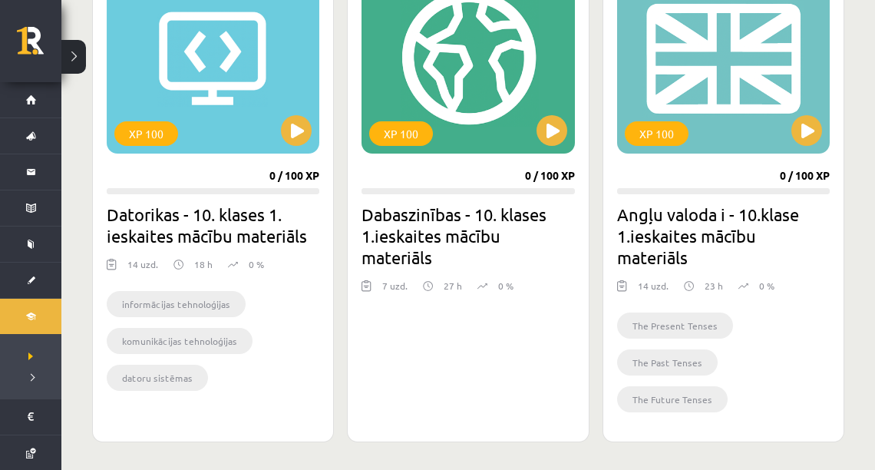
scroll to position [491, 0]
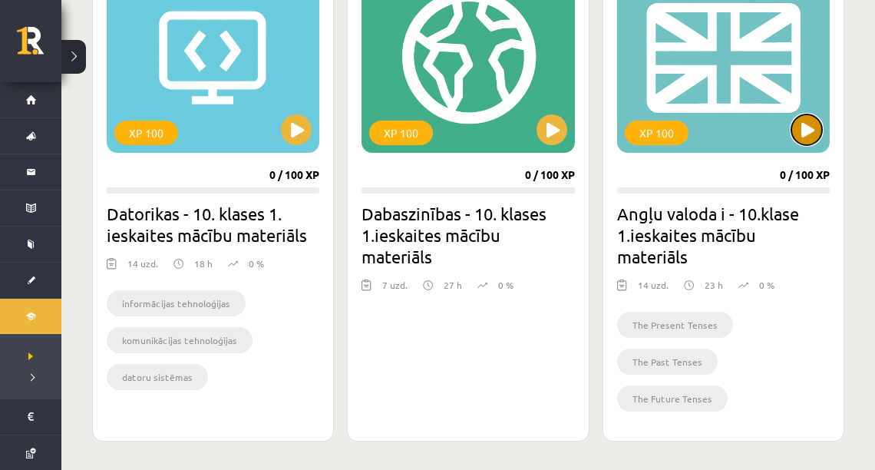
click at [808, 131] on button at bounding box center [807, 129] width 31 height 31
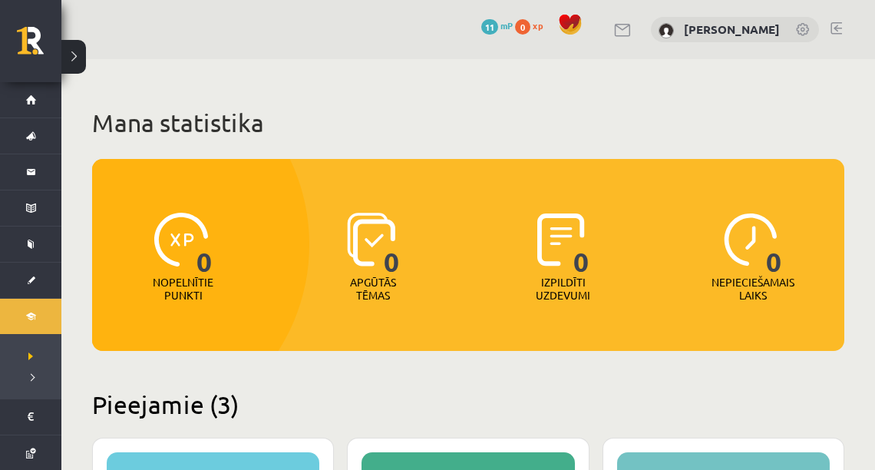
scroll to position [491, 0]
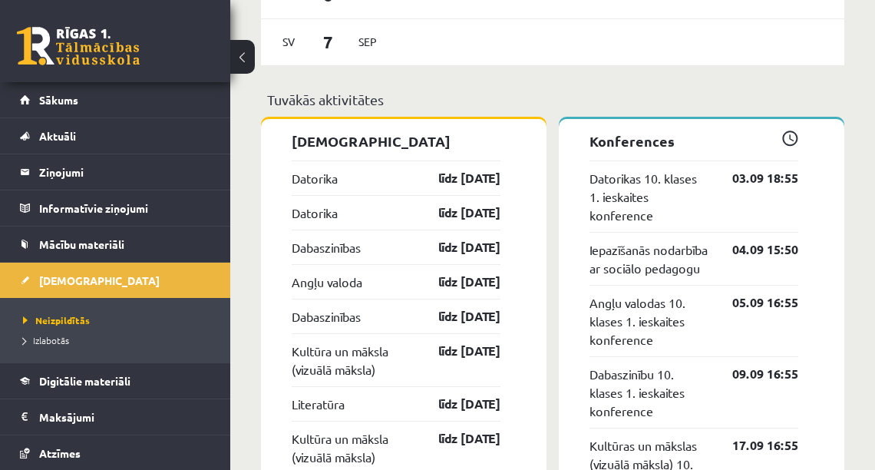
scroll to position [1175, 0]
